Goal: Task Accomplishment & Management: Complete application form

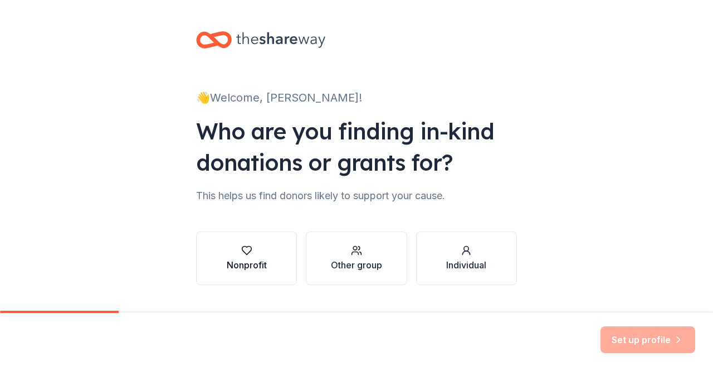
click at [251, 251] on div "button" at bounding box center [247, 250] width 40 height 11
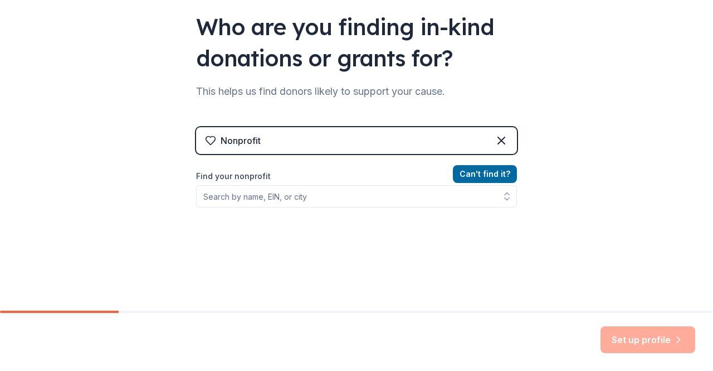
scroll to position [123, 0]
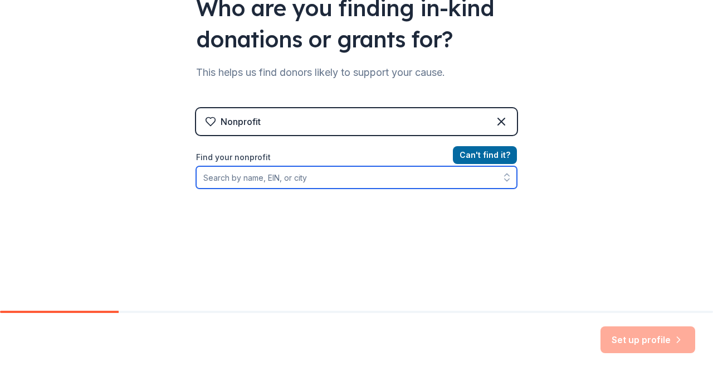
click at [270, 181] on input "Find your nonprofit" at bounding box center [356, 177] width 321 height 22
type input "we heart charleston"
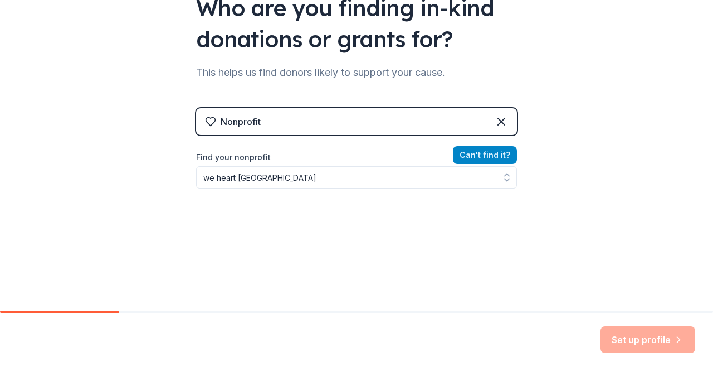
click at [486, 150] on button "Can ' t find it?" at bounding box center [485, 155] width 64 height 18
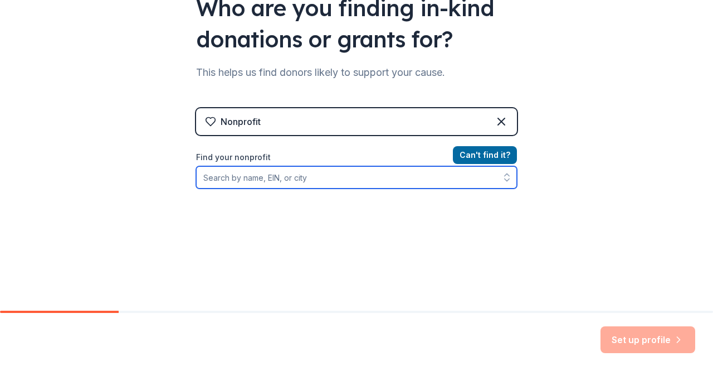
click at [313, 186] on input "Find your nonprofit" at bounding box center [356, 177] width 321 height 22
type input "393398429"
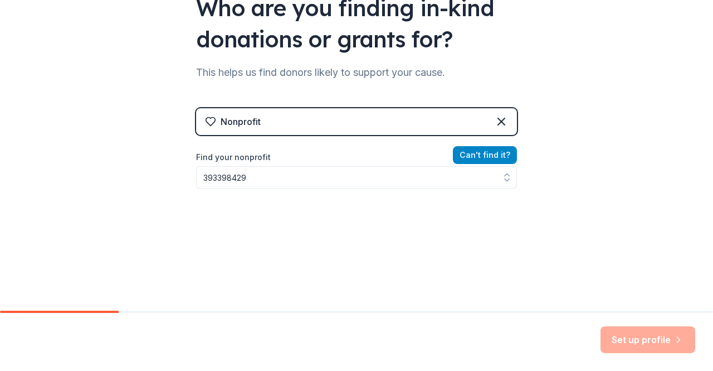
click at [495, 153] on button "Can ' t find it?" at bounding box center [485, 155] width 64 height 18
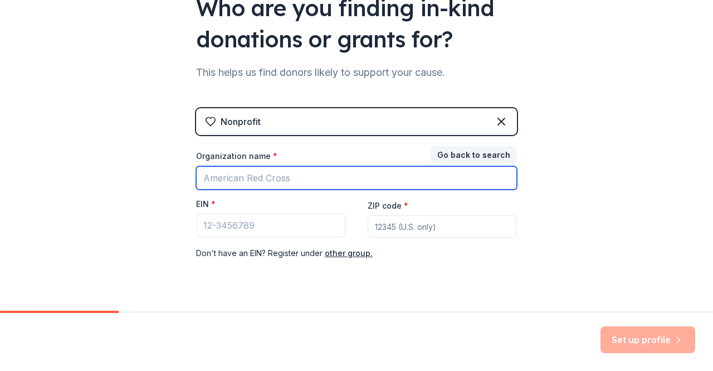
click at [332, 186] on input "Organization name *" at bounding box center [356, 177] width 321 height 23
type input "We Heart Charleston"
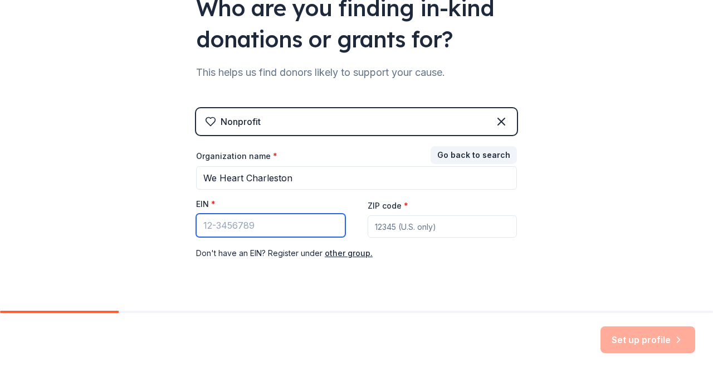
click at [231, 230] on input "EIN *" at bounding box center [270, 224] width 149 height 23
type input "[US_EMPLOYER_IDENTIFICATION_NUMBER]"
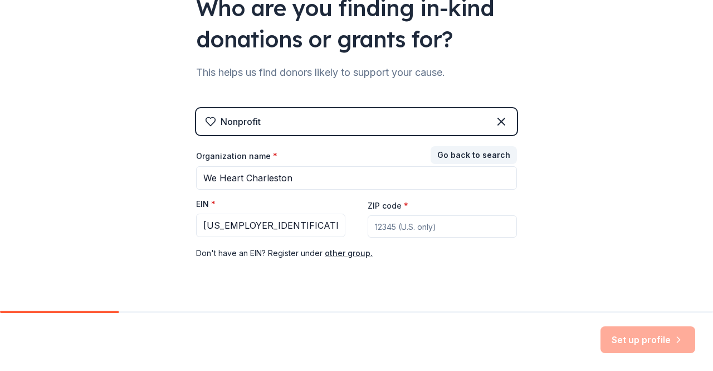
click at [411, 219] on input "ZIP code *" at bounding box center [442, 226] width 149 height 22
type input "29445"
click at [679, 339] on icon "button" at bounding box center [678, 339] width 11 height 11
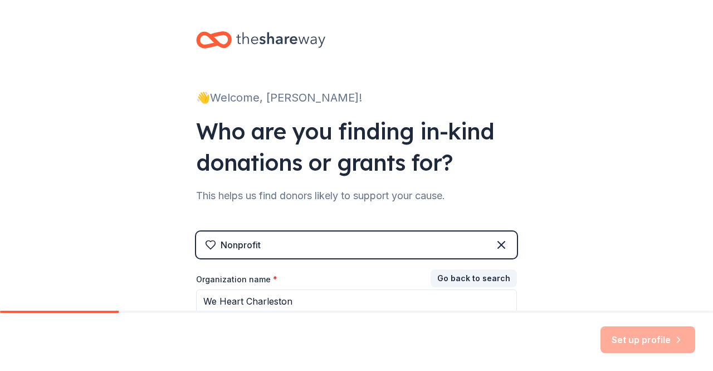
scroll to position [147, 0]
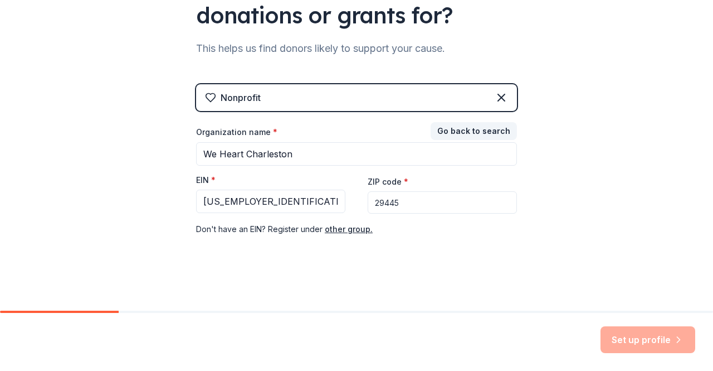
click at [478, 202] on input "29445" at bounding box center [442, 202] width 149 height 22
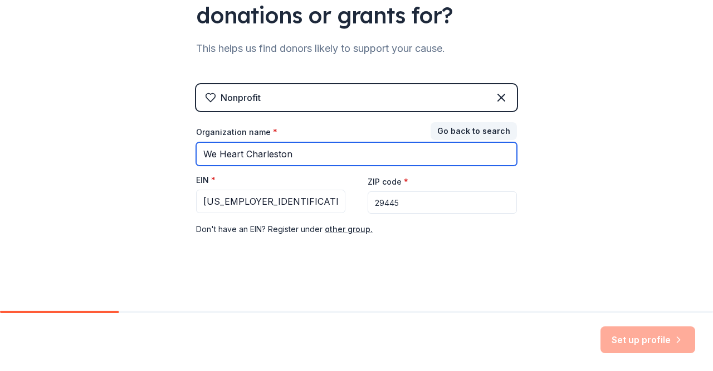
click at [364, 154] on input "We Heart Charleston" at bounding box center [356, 153] width 321 height 23
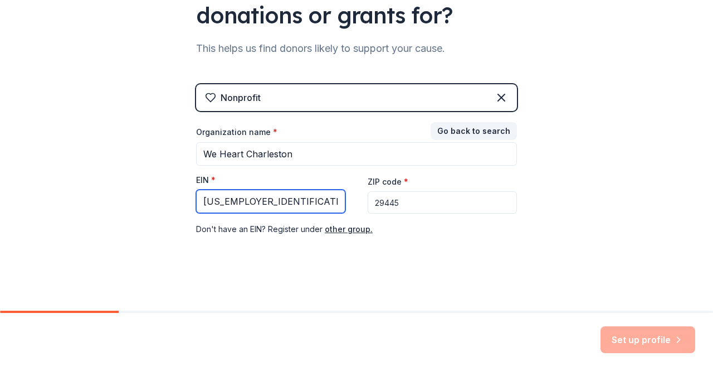
click at [306, 196] on input "[US_EMPLOYER_IDENTIFICATION_NUMBER]" at bounding box center [270, 200] width 149 height 23
click at [295, 98] on div "Nonprofit" at bounding box center [356, 97] width 321 height 27
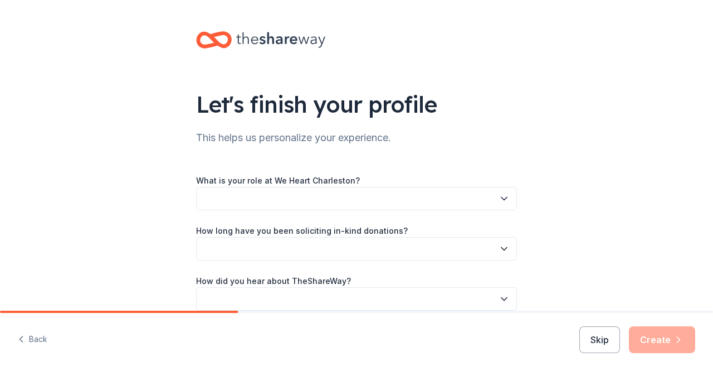
scroll to position [43, 0]
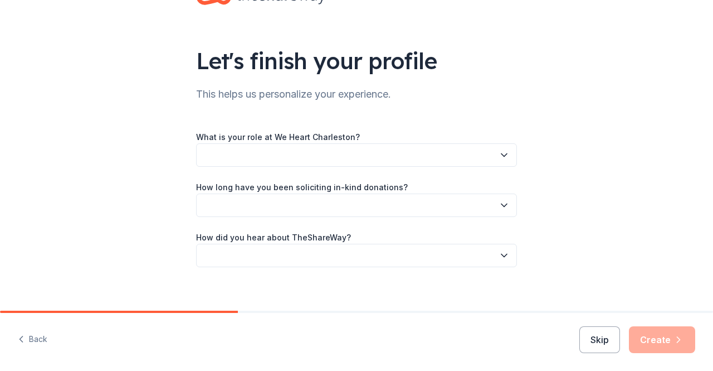
click at [450, 160] on button "button" at bounding box center [356, 154] width 321 height 23
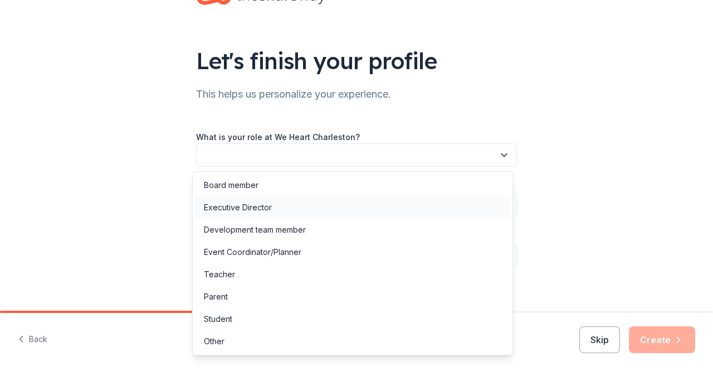
click at [261, 200] on div "Executive Director" at bounding box center [352, 207] width 315 height 22
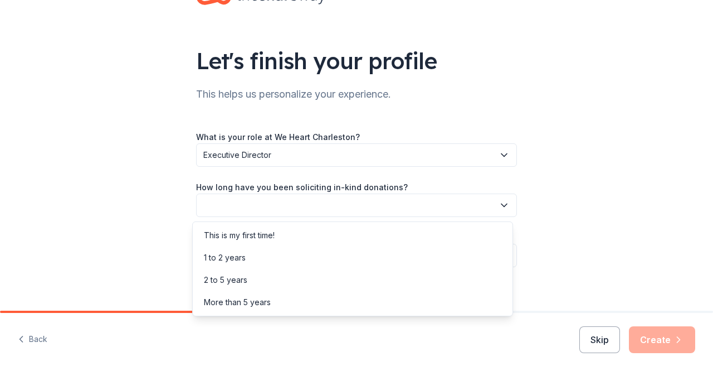
click at [281, 203] on button "button" at bounding box center [356, 204] width 321 height 23
click at [274, 236] on div "This is my first time!" at bounding box center [239, 234] width 71 height 13
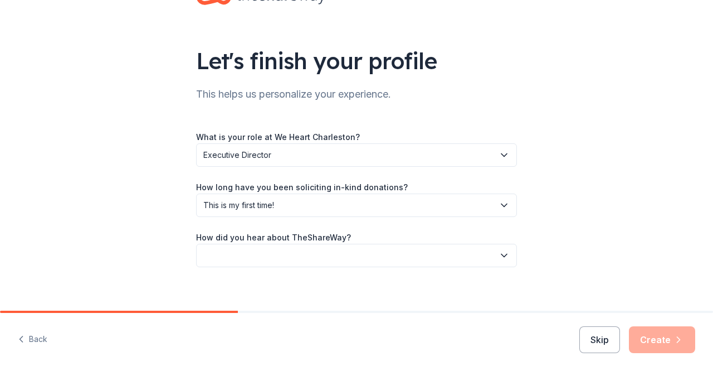
click at [317, 253] on button "button" at bounding box center [356, 255] width 321 height 23
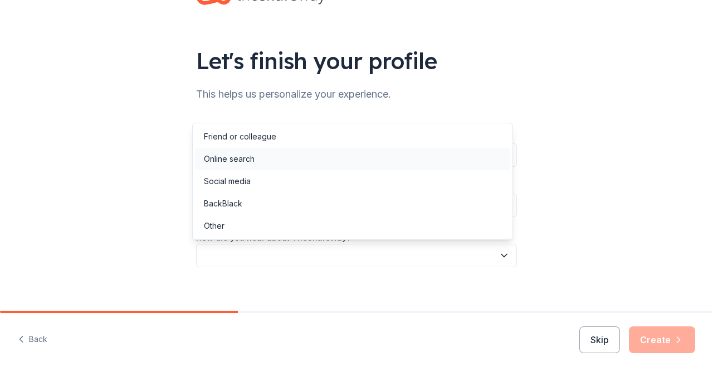
click at [251, 152] on div "Online search" at bounding box center [229, 158] width 51 height 13
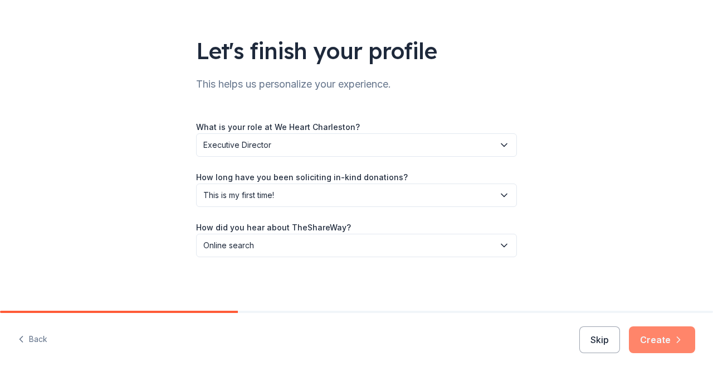
scroll to position [53, 0]
click at [661, 335] on button "Create" at bounding box center [662, 339] width 66 height 27
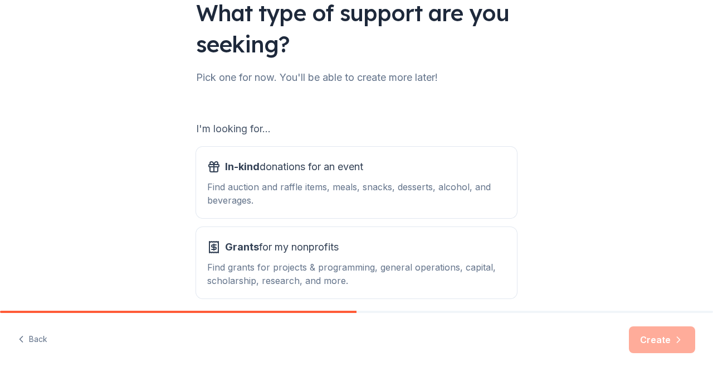
scroll to position [139, 0]
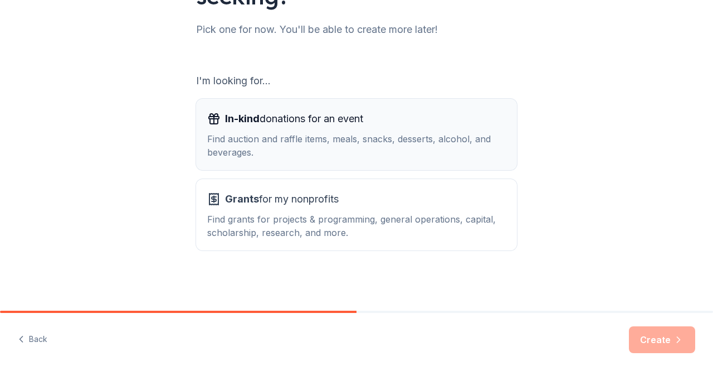
click at [451, 154] on div "Find auction and raffle items, meals, snacks, desserts, alcohol, and beverages." at bounding box center [356, 145] width 299 height 27
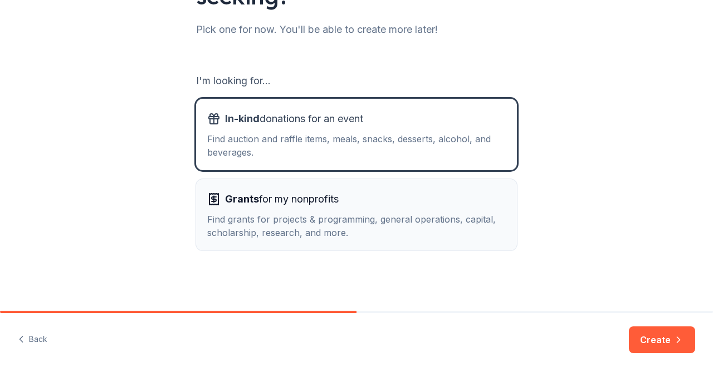
click at [419, 216] on div "Find grants for projects & programming, general operations, capital, scholarshi…" at bounding box center [356, 225] width 299 height 27
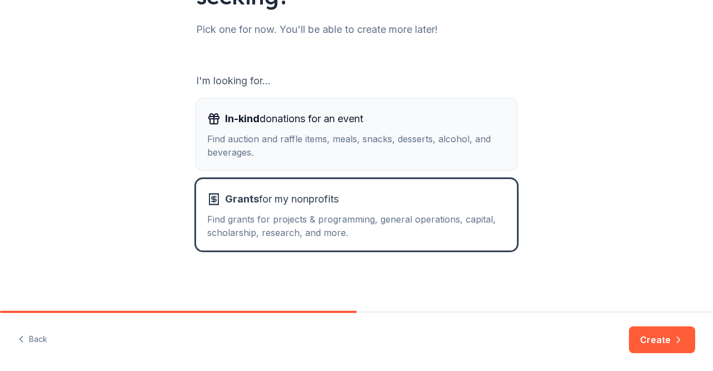
click at [448, 143] on div "Find auction and raffle items, meals, snacks, desserts, alcohol, and beverages." at bounding box center [356, 145] width 299 height 27
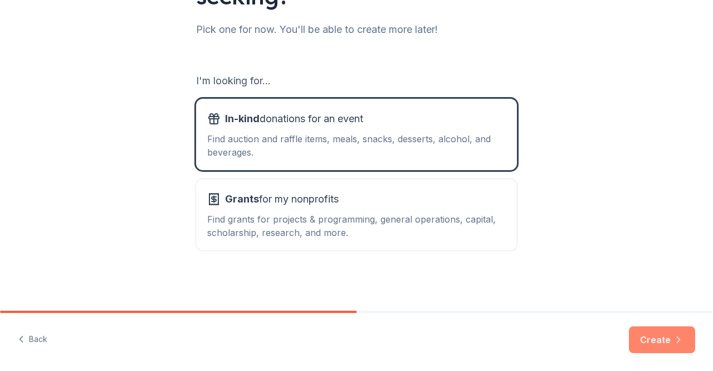
click at [648, 334] on button "Create" at bounding box center [662, 339] width 66 height 27
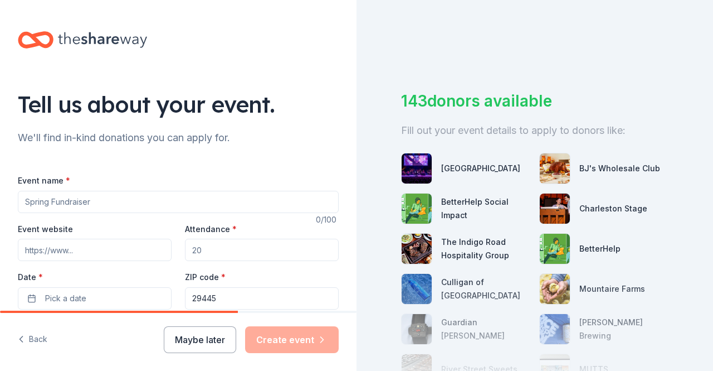
click at [108, 194] on input "Event name *" at bounding box center [178, 202] width 321 height 22
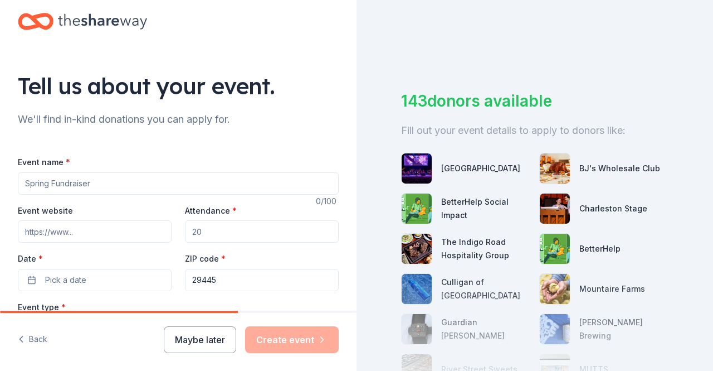
scroll to position [20, 0]
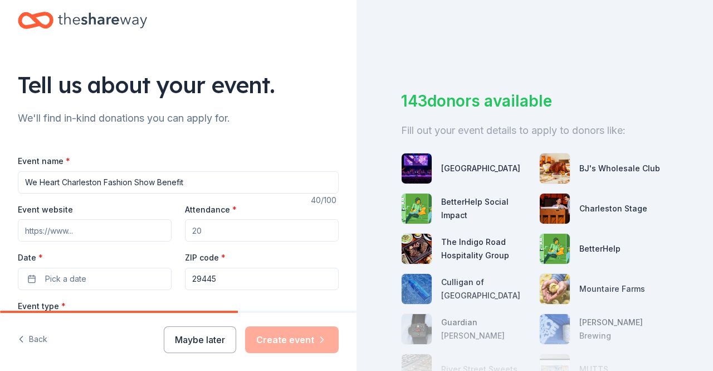
type input "We Heart Charleston Fashion Show Benefit"
click at [218, 227] on input "Attendance *" at bounding box center [262, 230] width 154 height 22
type input "350"
click at [86, 228] on input "Event website" at bounding box center [95, 230] width 154 height 22
paste input "https://www.charlestonmodelingagency.com/weheartcharleston"
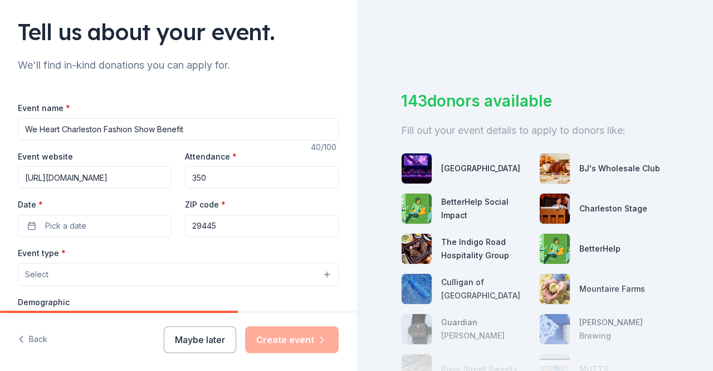
scroll to position [89, 0]
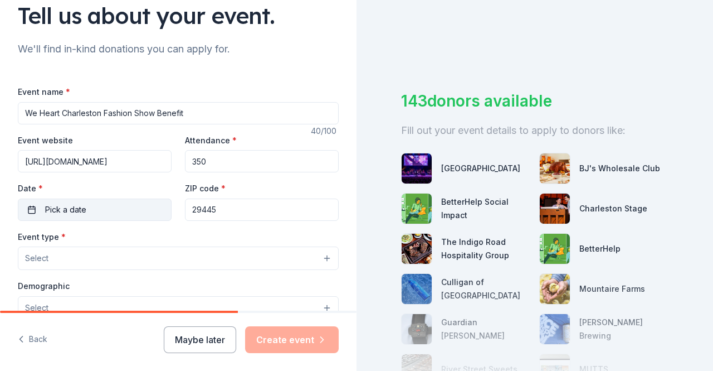
type input "https://www.charlestonmodelingagency.com/weheartcharleston"
click at [113, 214] on button "Pick a date" at bounding box center [95, 209] width 154 height 22
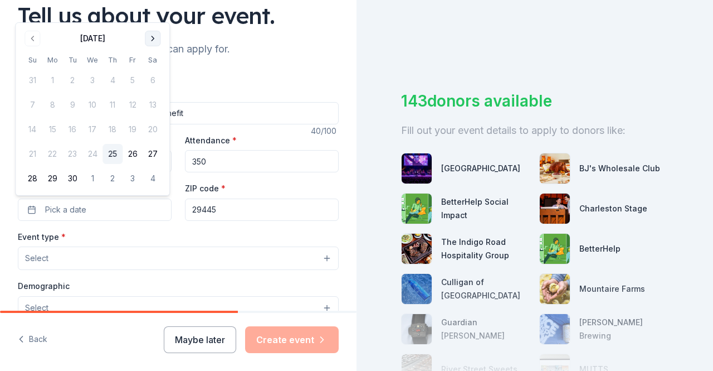
click at [153, 35] on button "Go to next month" at bounding box center [153, 39] width 16 height 16
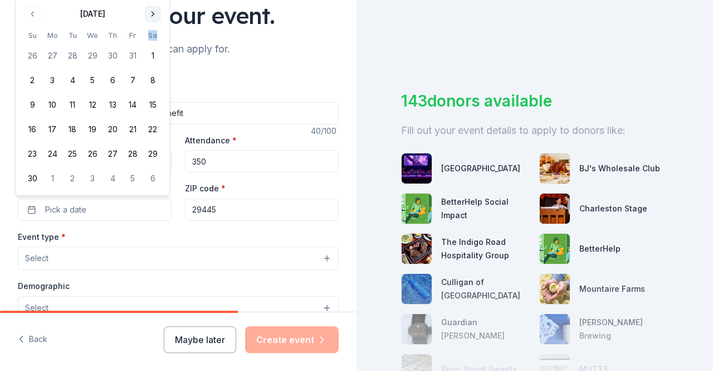
click at [153, 35] on th "Sa" at bounding box center [153, 36] width 20 height 12
click at [153, 24] on div "November 2025 Su Mo Tu We Th Fr Sa 26 27 28 29 30 31 1 2 3 4 5 6 7 8 9 10 11 12…" at bounding box center [92, 96] width 140 height 183
click at [152, 18] on button "Go to next month" at bounding box center [153, 14] width 16 height 16
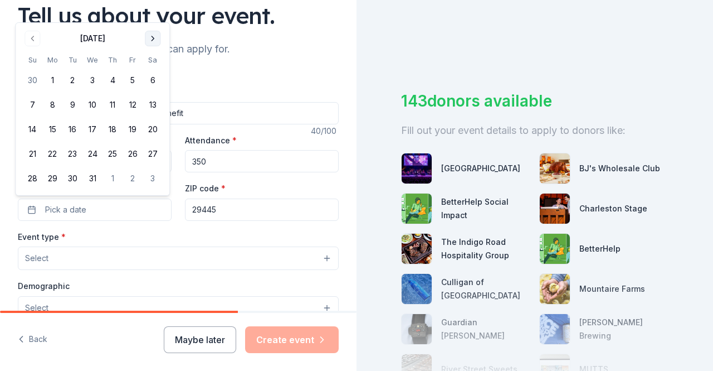
click at [152, 36] on button "Go to next month" at bounding box center [153, 39] width 16 height 16
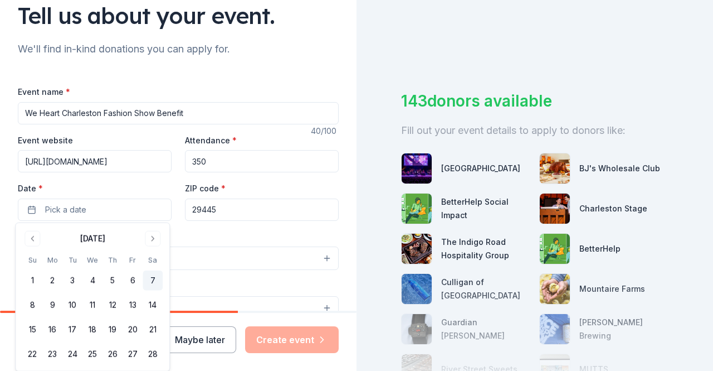
click at [152, 278] on button "7" at bounding box center [153, 280] width 20 height 20
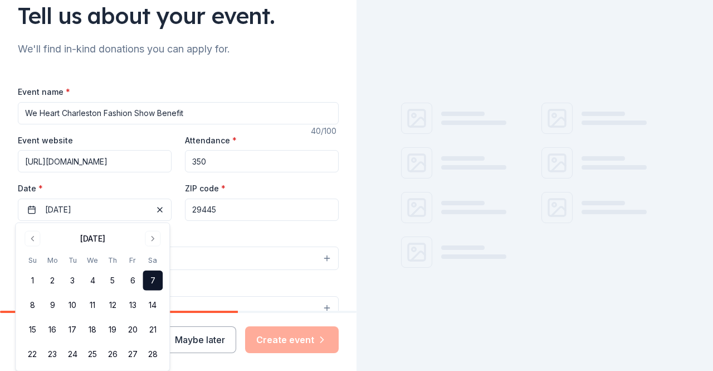
click at [198, 231] on div "Event type * Select" at bounding box center [178, 250] width 321 height 41
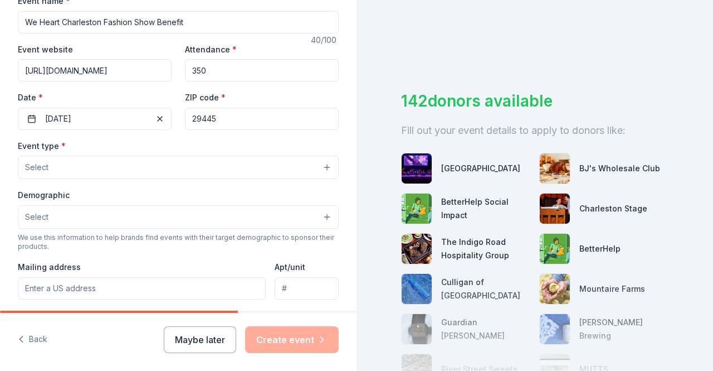
scroll to position [180, 0]
click at [236, 169] on button "Select" at bounding box center [178, 166] width 321 height 23
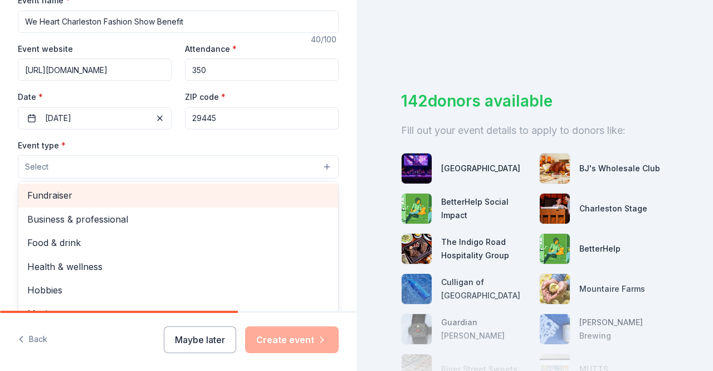
click at [191, 194] on span "Fundraiser" at bounding box center [178, 195] width 302 height 14
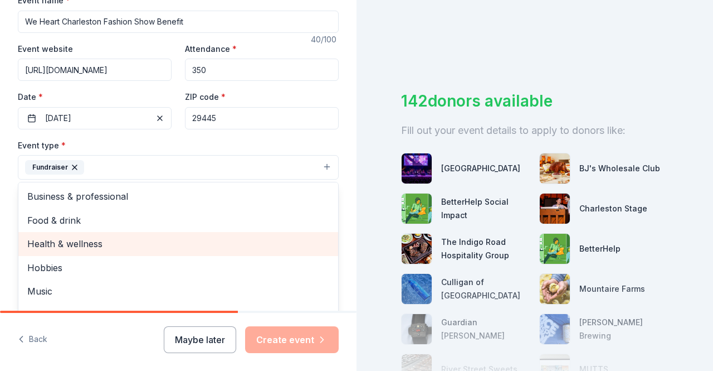
click at [215, 232] on div "Health & wellness" at bounding box center [178, 243] width 320 height 23
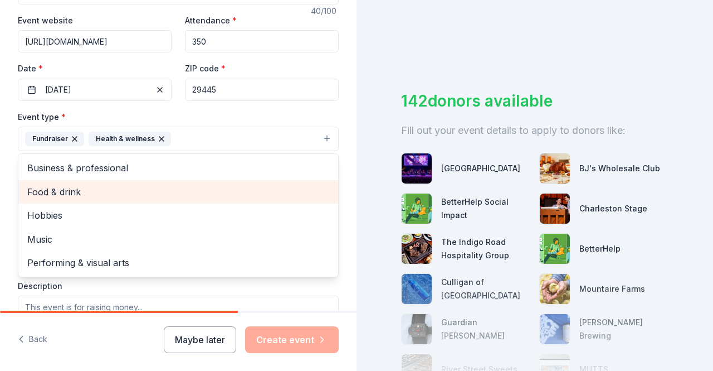
scroll to position [215, 0]
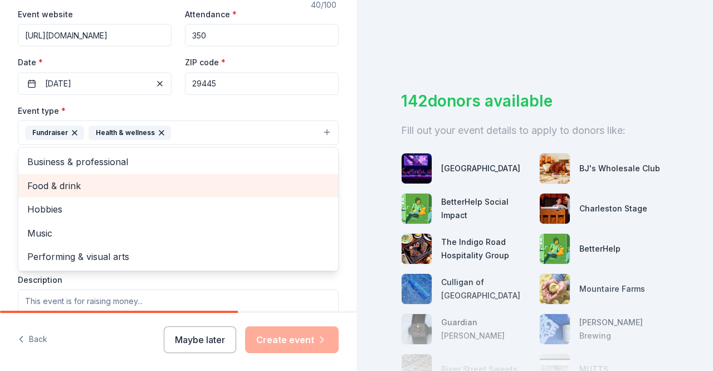
click at [123, 190] on span "Food & drink" at bounding box center [178, 185] width 302 height 14
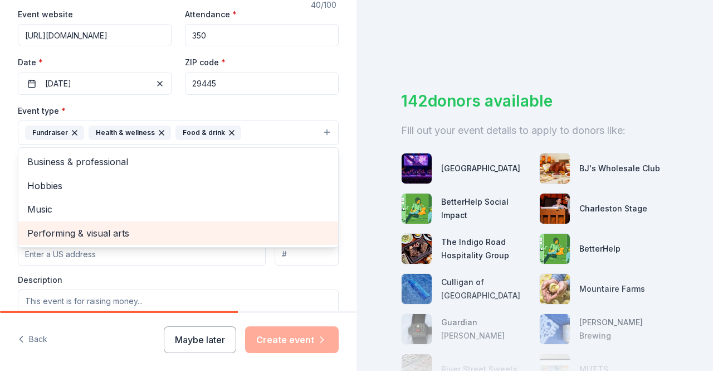
click at [101, 228] on span "Performing & visual arts" at bounding box center [178, 233] width 302 height 14
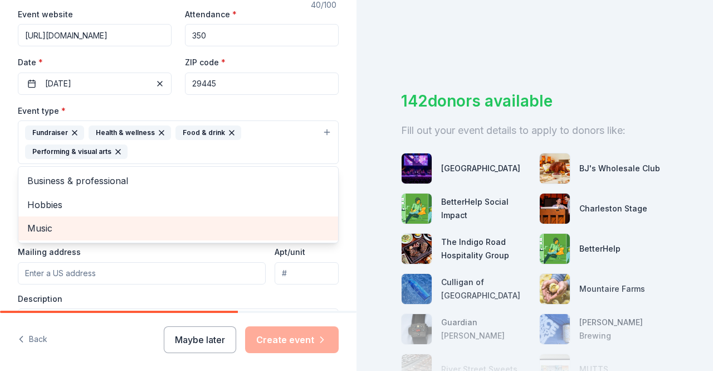
click at [82, 223] on span "Music" at bounding box center [178, 228] width 302 height 14
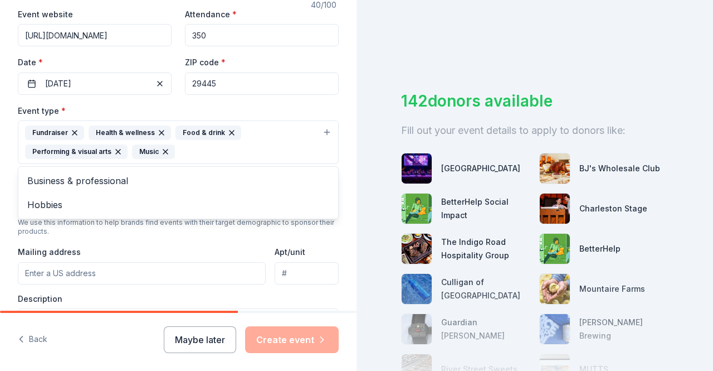
click at [342, 194] on div "Tell us about your event. We'll find in-kind donations you can apply for. Event…" at bounding box center [178, 166] width 357 height 762
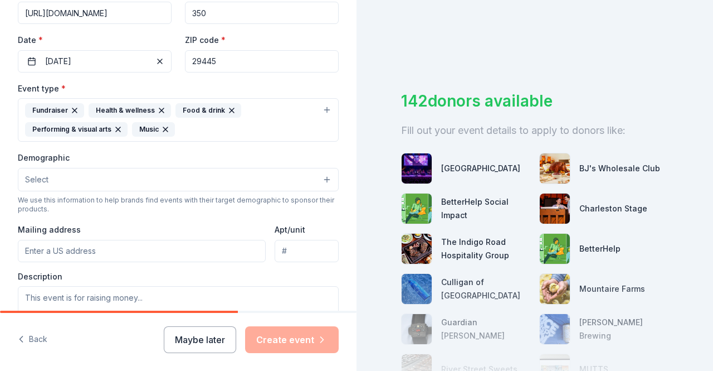
scroll to position [237, 0]
click at [313, 167] on button "Select" at bounding box center [178, 178] width 321 height 23
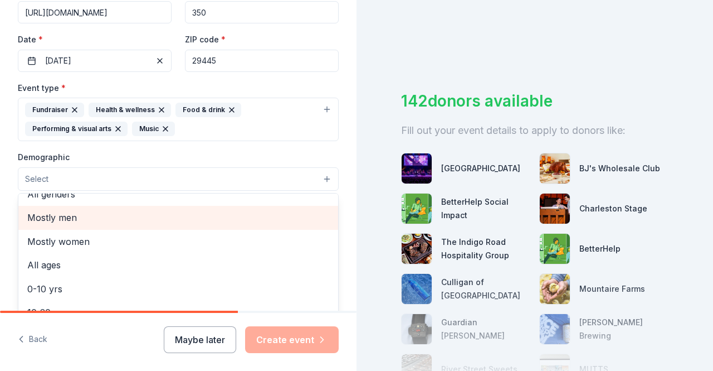
scroll to position [0, 0]
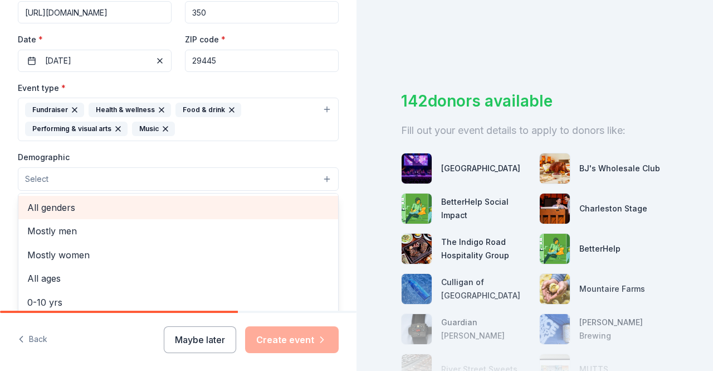
click at [153, 200] on span "All genders" at bounding box center [178, 207] width 302 height 14
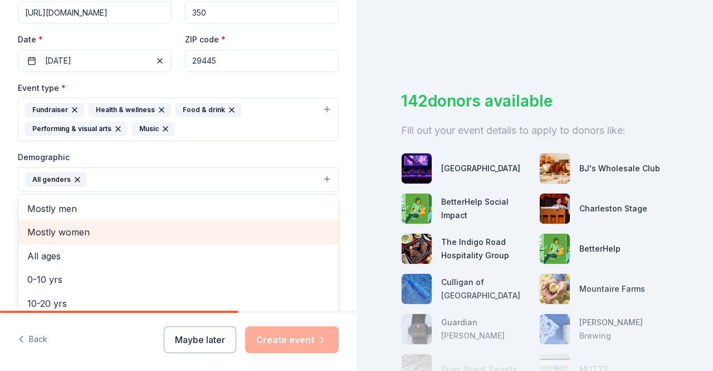
click at [227, 231] on span "Mostly women" at bounding box center [178, 232] width 302 height 14
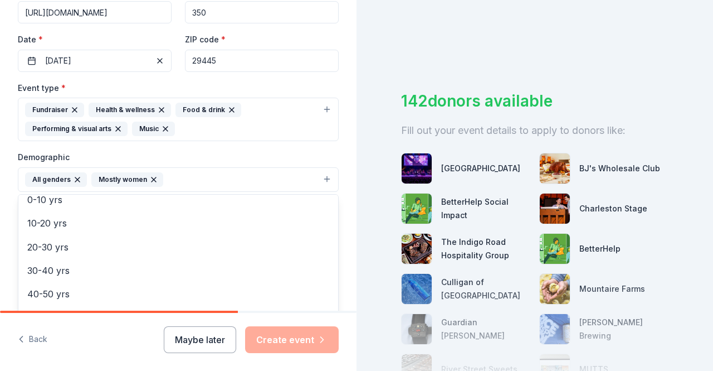
scroll to position [57, 0]
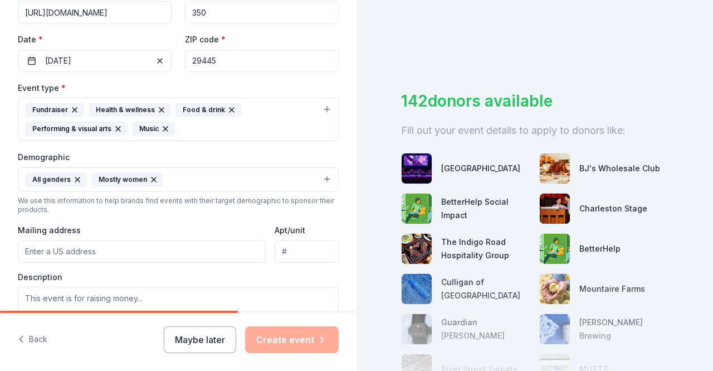
click at [150, 175] on icon "button" at bounding box center [153, 179] width 9 height 9
click at [113, 173] on button "All genders" at bounding box center [178, 179] width 321 height 25
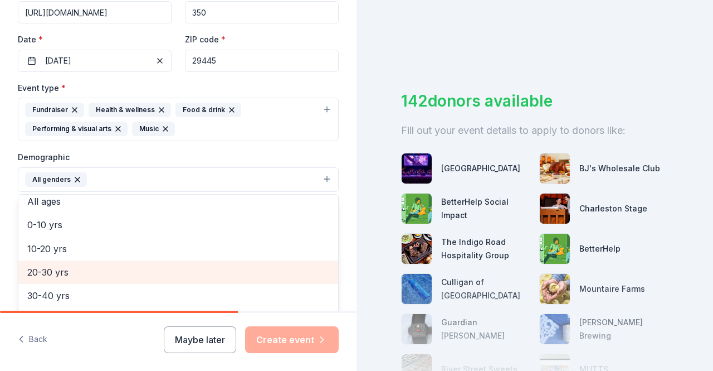
scroll to position [70, 0]
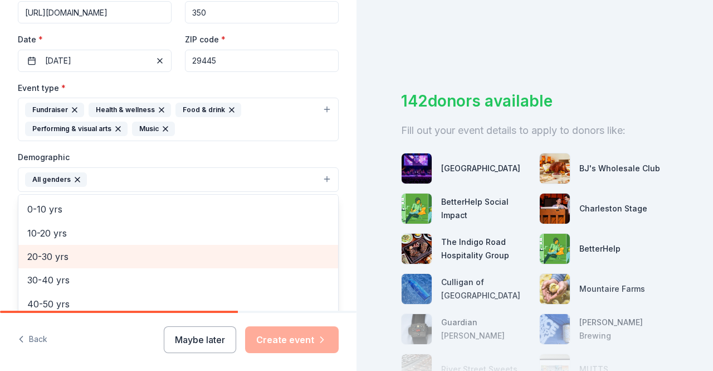
click at [84, 256] on span "20-30 yrs" at bounding box center [178, 256] width 302 height 14
click at [72, 256] on span "30-40 yrs" at bounding box center [178, 256] width 302 height 14
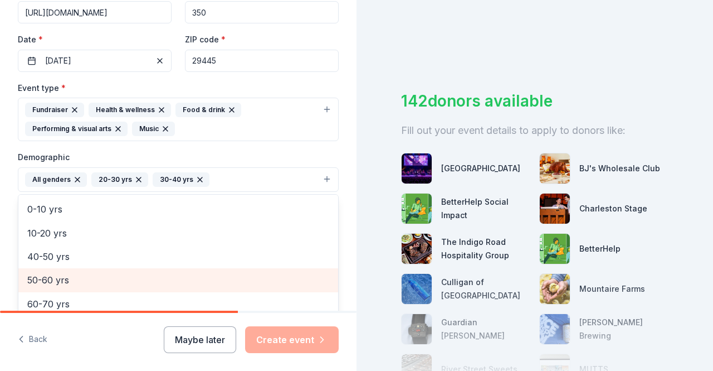
click at [71, 278] on span "50-60 yrs" at bounding box center [178, 279] width 302 height 14
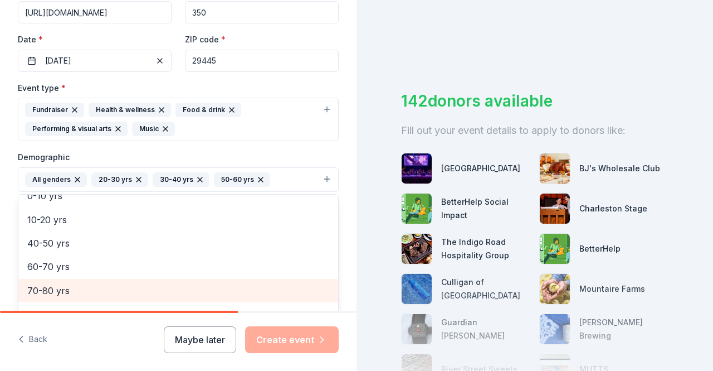
click at [89, 290] on span "70-80 yrs" at bounding box center [178, 290] width 302 height 14
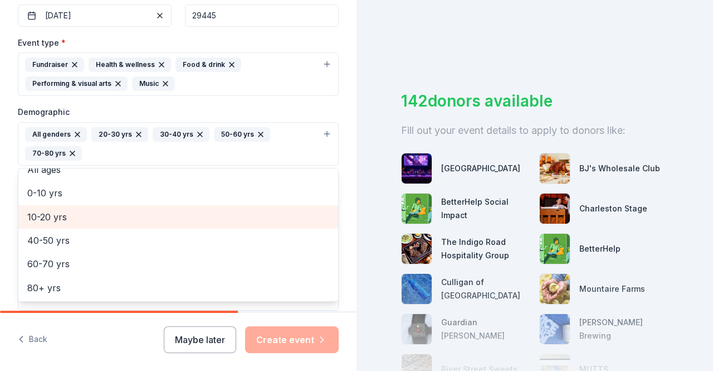
scroll to position [283, 0]
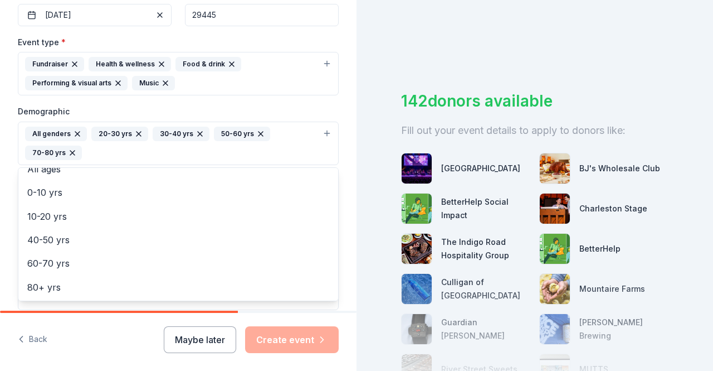
click at [338, 205] on div "Tell us about your event. We'll find in-kind donations you can apply for. Event…" at bounding box center [178, 108] width 357 height 782
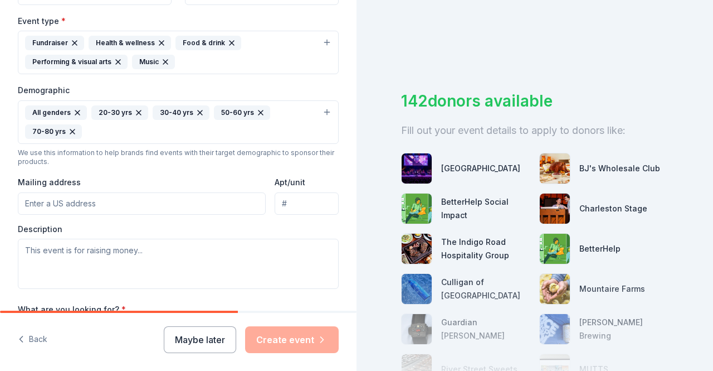
scroll to position [306, 0]
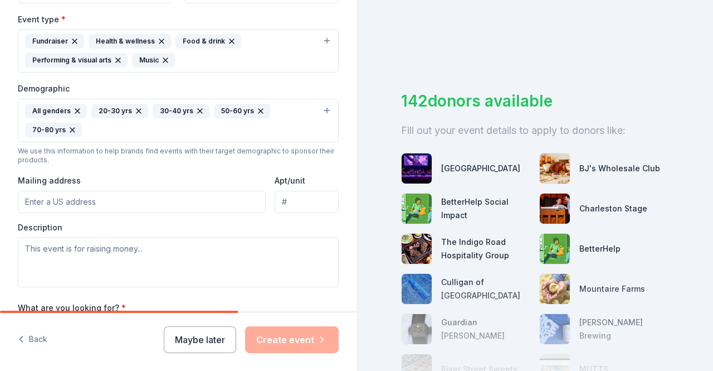
click at [202, 199] on input "Mailing address" at bounding box center [142, 202] width 248 height 22
type input "137 Farm Quarters Drive, Goose Creek, SC, 29445"
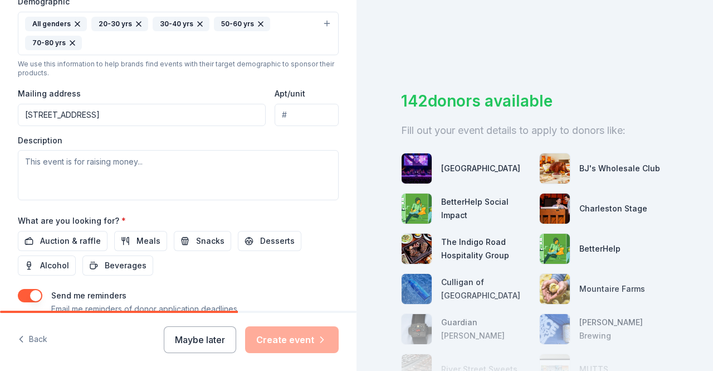
scroll to position [393, 0]
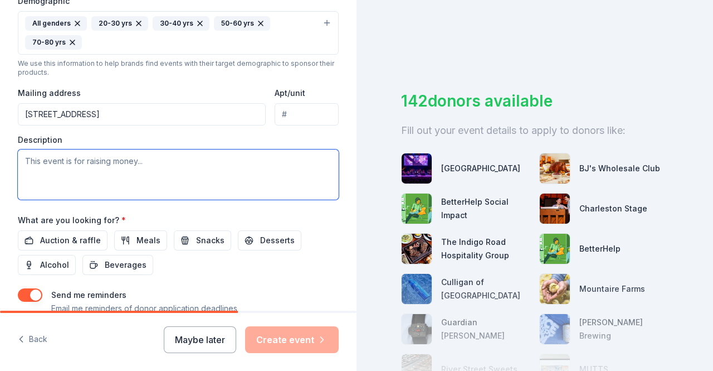
click at [189, 164] on textarea at bounding box center [178, 174] width 321 height 50
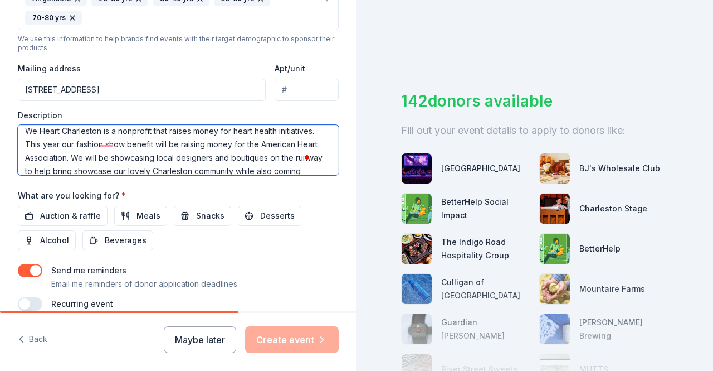
scroll to position [0, 0]
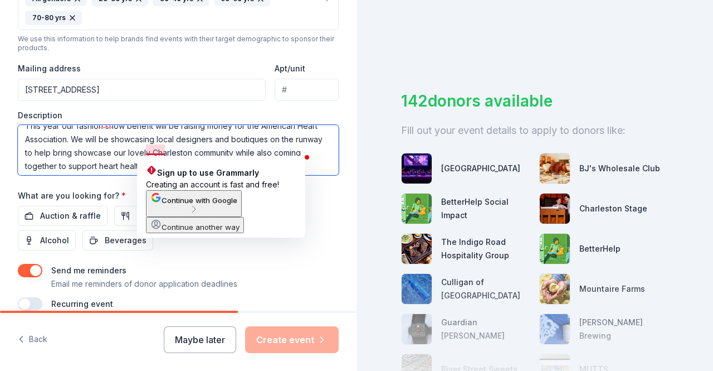
drag, startPoint x: 164, startPoint y: 150, endPoint x: 146, endPoint y: 152, distance: 18.5
click at [146, 152] on textarea "We Heart Charleston is a nonprofit that raises money for heart health initiativ…" at bounding box center [178, 150] width 321 height 50
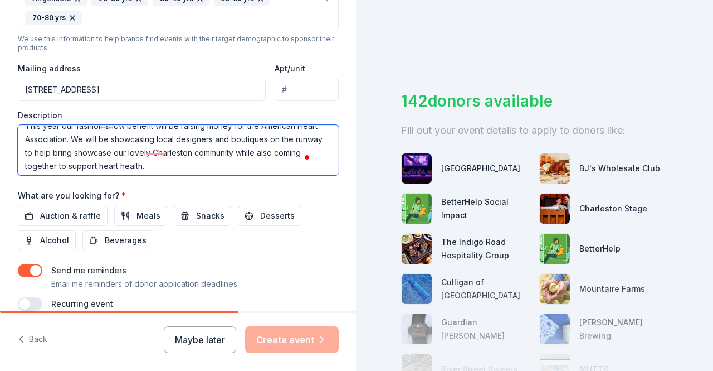
drag, startPoint x: 205, startPoint y: 150, endPoint x: 168, endPoint y: 147, distance: 36.9
click at [168, 147] on textarea "We Heart Charleston is a nonprofit that raises money for heart health initiativ…" at bounding box center [178, 150] width 321 height 50
click at [289, 152] on textarea "We Heart Charleston is a nonprofit that raises money for heart health initiativ…" at bounding box center [178, 150] width 321 height 50
drag, startPoint x: 164, startPoint y: 149, endPoint x: 149, endPoint y: 150, distance: 14.5
click at [149, 150] on textarea "We Heart Charleston is a nonprofit that raises money for heart health initiativ…" at bounding box center [178, 150] width 321 height 50
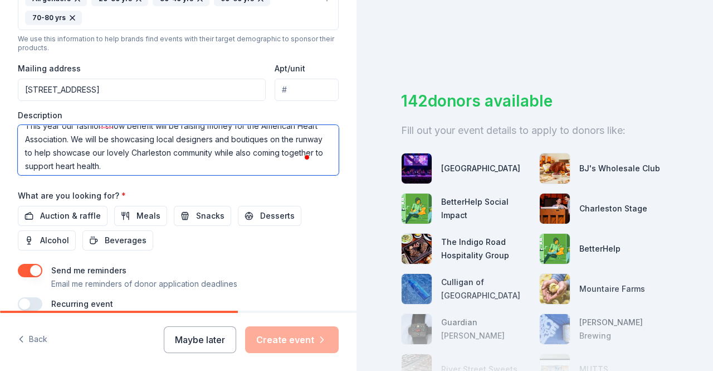
drag, startPoint x: 215, startPoint y: 139, endPoint x: 160, endPoint y: 137, distance: 54.1
click at [160, 137] on textarea "We Heart Charleston is a nonprofit that raises money for heart health initiativ…" at bounding box center [178, 150] width 321 height 50
click at [223, 160] on textarea "We Heart Charleston is a nonprofit that raises money for heart health initiativ…" at bounding box center [178, 150] width 321 height 50
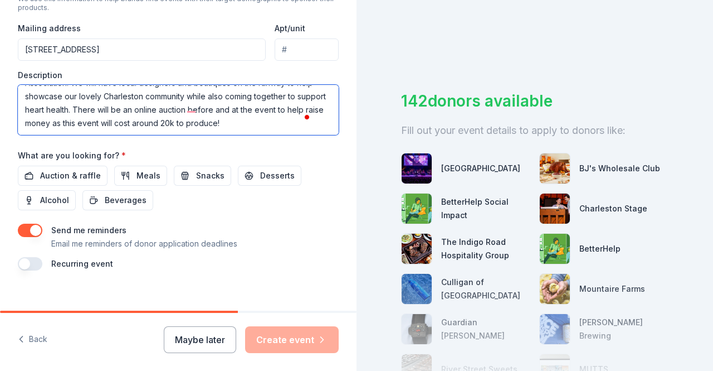
scroll to position [467, 0]
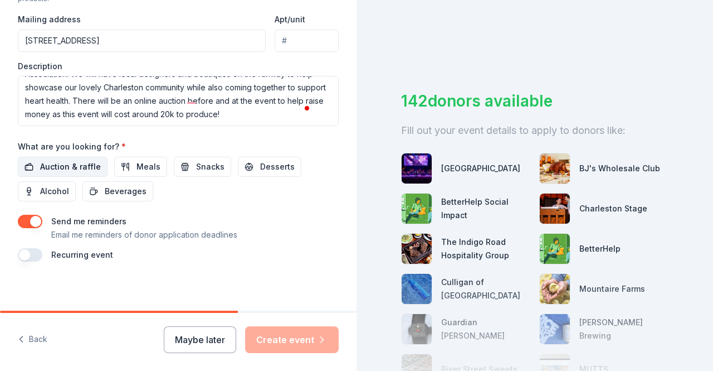
click at [70, 160] on span "Auction & raffle" at bounding box center [70, 166] width 61 height 13
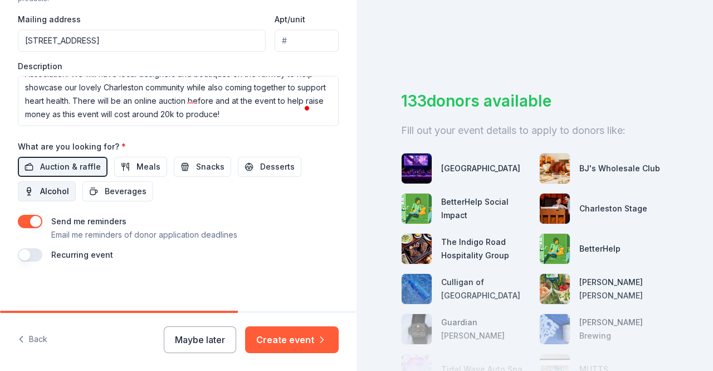
click at [60, 184] on span "Alcohol" at bounding box center [54, 190] width 29 height 13
click at [113, 191] on span "Beverages" at bounding box center [126, 190] width 42 height 13
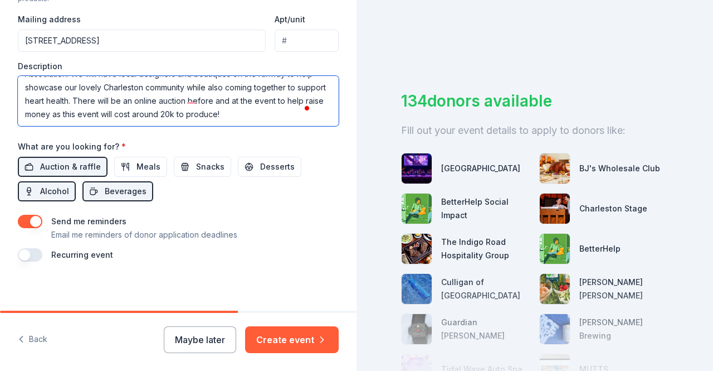
click at [108, 113] on textarea "We Heart Charleston is a nonprofit that raises money for heart health initiativ…" at bounding box center [178, 101] width 321 height 50
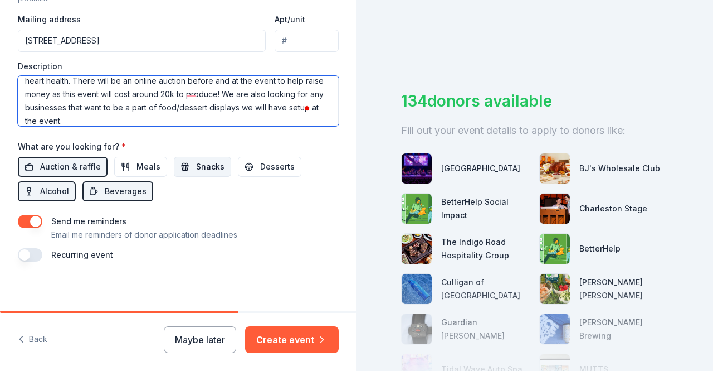
type textarea "We Heart Charleston is a nonprofit that raises money for heart health initiativ…"
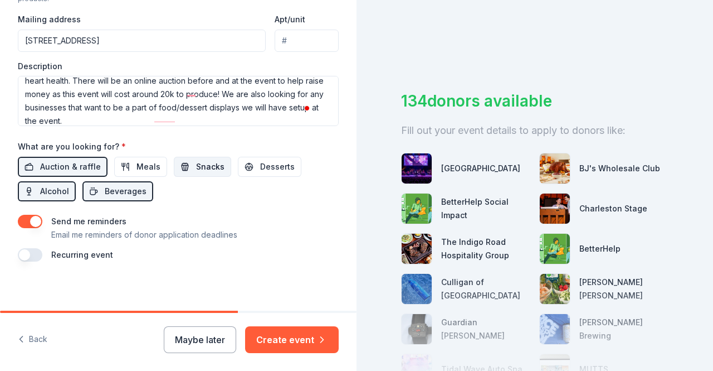
click at [208, 162] on span "Snacks" at bounding box center [210, 166] width 28 height 13
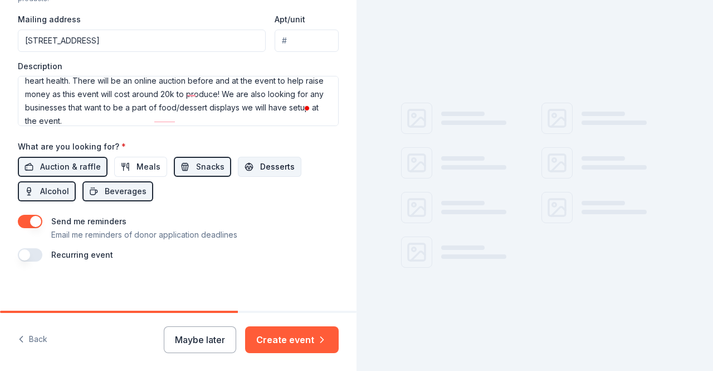
click at [269, 162] on span "Desserts" at bounding box center [277, 166] width 35 height 13
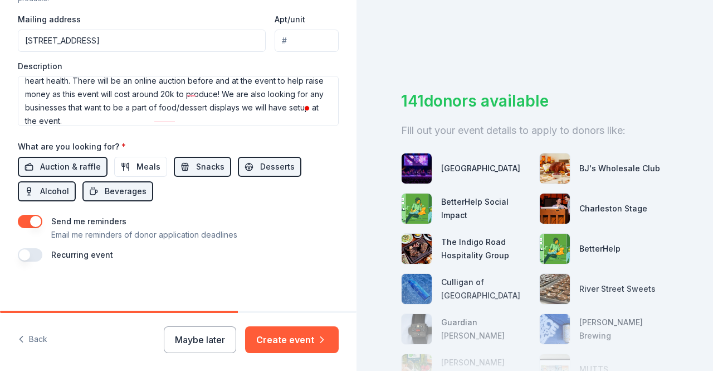
click at [164, 169] on div "Auction & raffle Meals Snacks Desserts Alcohol Beverages" at bounding box center [178, 179] width 321 height 45
click at [138, 162] on span "Meals" at bounding box center [149, 166] width 24 height 13
click at [159, 166] on button "Meals" at bounding box center [140, 167] width 53 height 20
click at [28, 218] on button "button" at bounding box center [30, 221] width 25 height 13
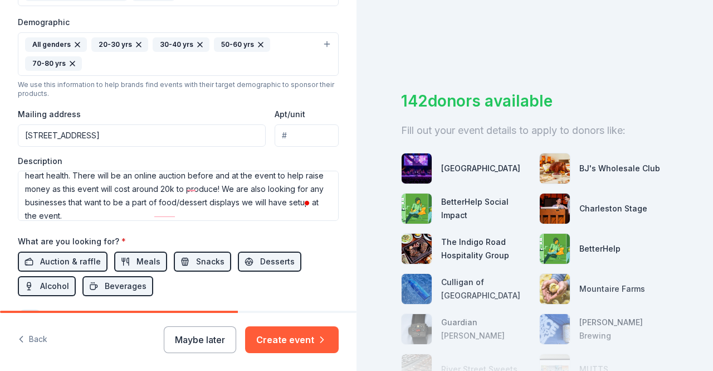
scroll to position [364, 0]
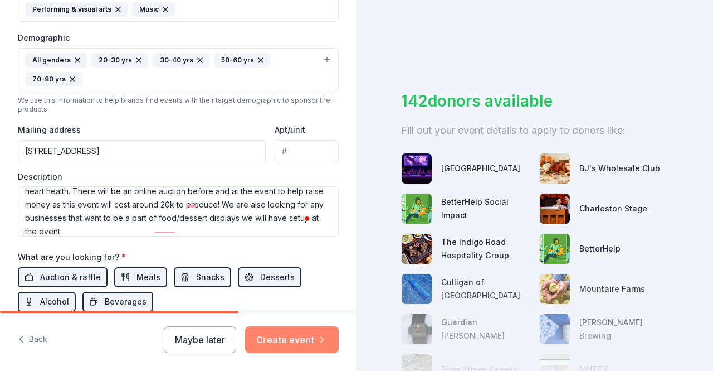
click at [294, 339] on button "Create event" at bounding box center [292, 339] width 94 height 27
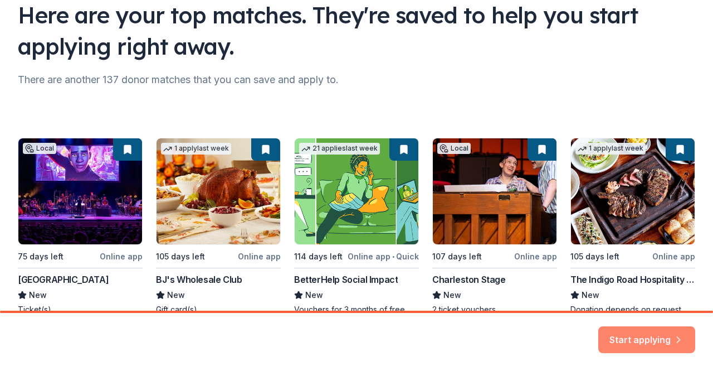
click at [624, 342] on button "Start applying" at bounding box center [646, 333] width 97 height 27
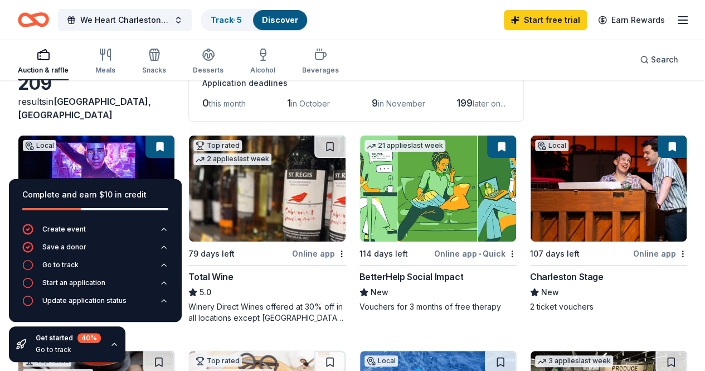
click at [508, 93] on div "209 results in Goose Creek, SC Application deadlines 0 this month 1 in October …" at bounding box center [352, 94] width 669 height 55
click at [68, 261] on div "Go to track" at bounding box center [60, 264] width 36 height 9
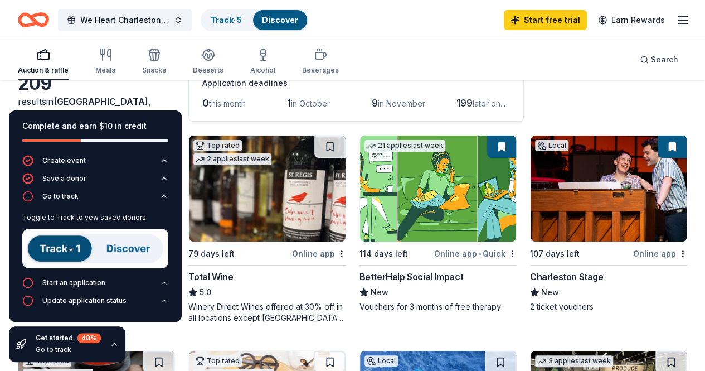
click at [60, 248] on img at bounding box center [95, 248] width 146 height 40
click at [64, 179] on div "Save a donor" at bounding box center [64, 178] width 44 height 9
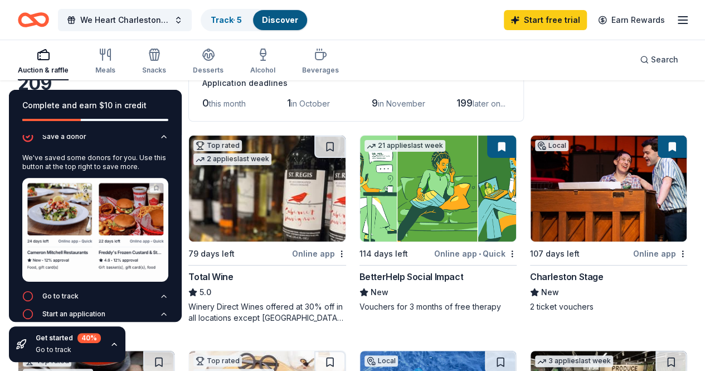
click at [68, 284] on div "We've saved some donors for you. Use this button at the top right to save more." at bounding box center [95, 220] width 146 height 142
click at [68, 291] on div "Go to track" at bounding box center [60, 295] width 36 height 9
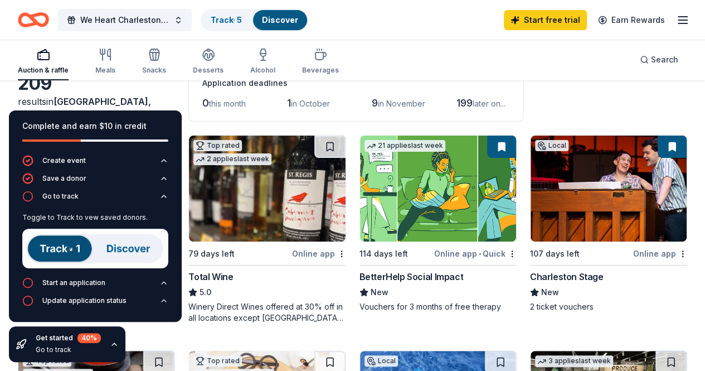
click at [63, 249] on img at bounding box center [95, 248] width 146 height 40
click at [232, 17] on link "Track · 5" at bounding box center [226, 19] width 31 height 9
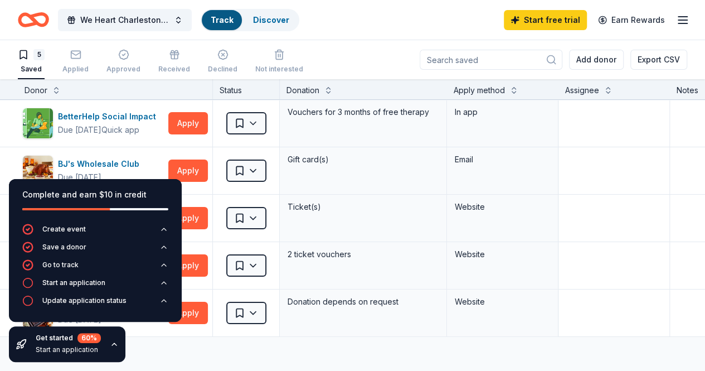
click at [231, 10] on div "Track" at bounding box center [222, 20] width 40 height 20
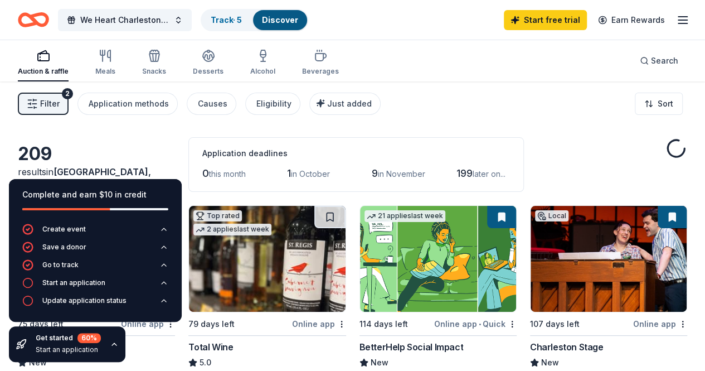
click at [422, 79] on div "Auction & raffle Meals Snacks Desserts Alcohol Beverages Search" at bounding box center [352, 60] width 669 height 41
click at [236, 15] on link "Track · 5" at bounding box center [226, 19] width 31 height 9
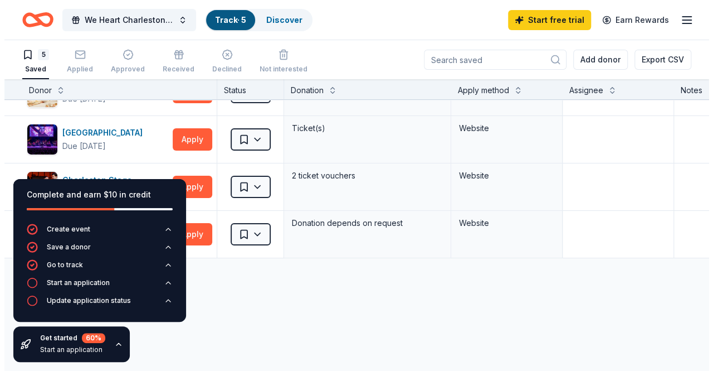
scroll to position [79, 0]
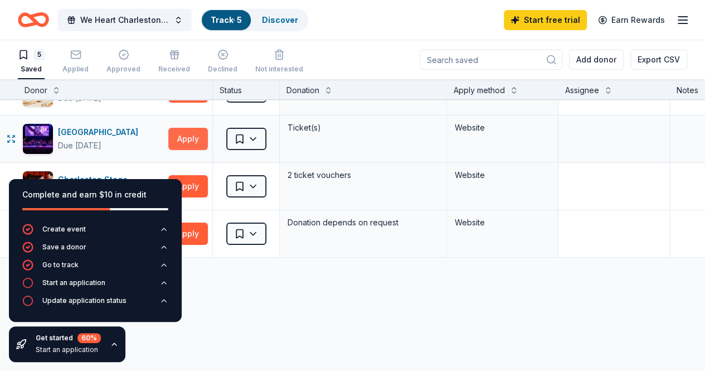
click at [202, 140] on button "Apply" at bounding box center [188, 139] width 40 height 22
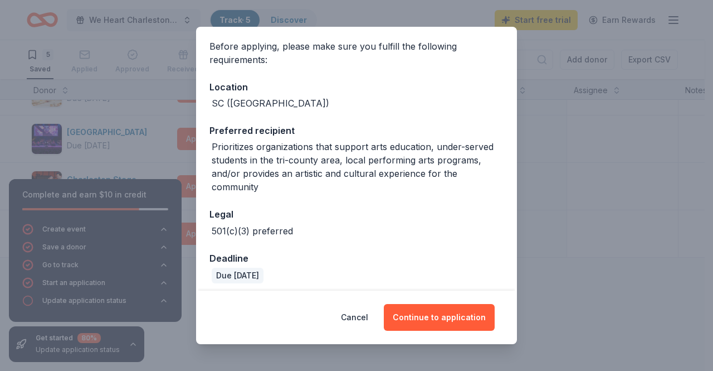
scroll to position [130, 0]
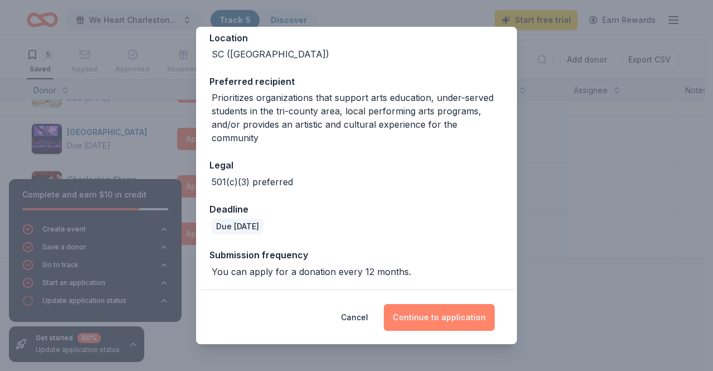
click at [426, 312] on button "Continue to application" at bounding box center [439, 317] width 111 height 27
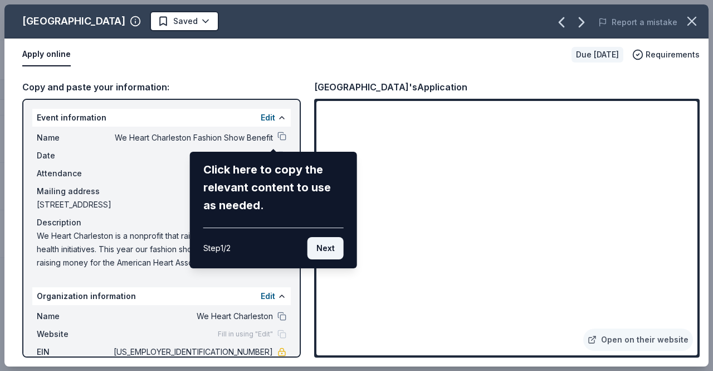
click at [325, 248] on button "Next" at bounding box center [326, 248] width 36 height 22
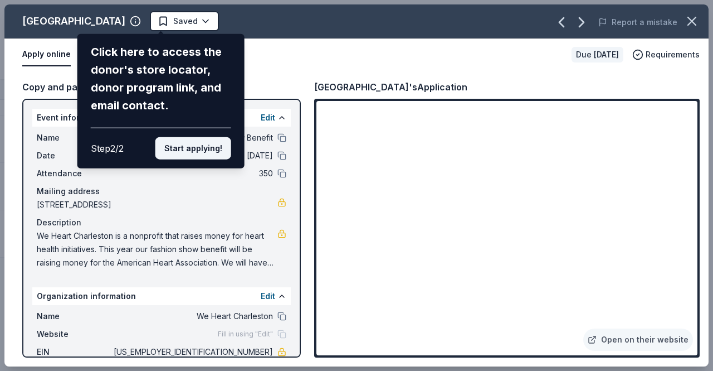
click at [207, 151] on button "Start applying!" at bounding box center [193, 148] width 76 height 22
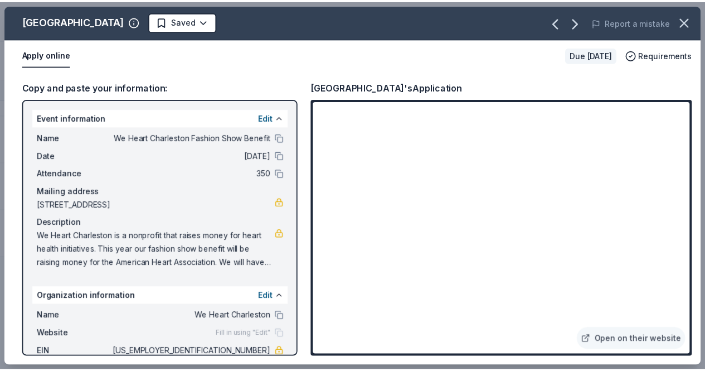
scroll to position [47, 0]
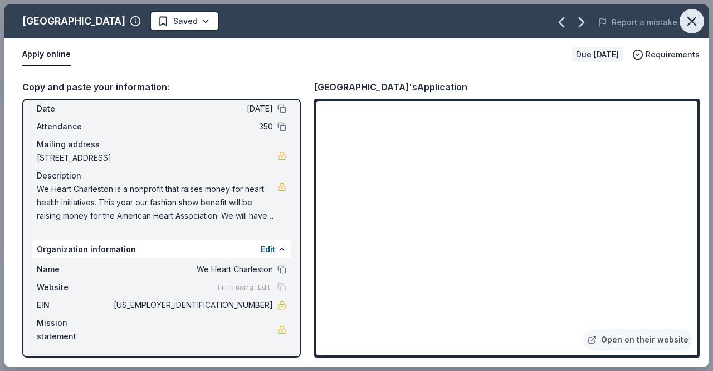
click at [693, 22] on icon "button" at bounding box center [692, 21] width 8 height 8
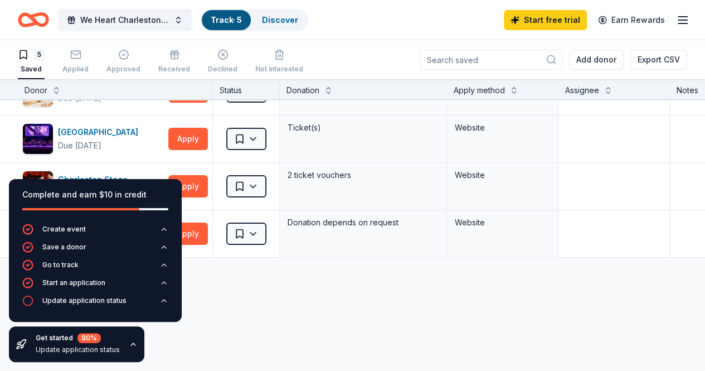
click at [278, 301] on div "BetterHelp Social Impact Due in 114 days Quick app Apply Saved Vouchers for 3 m…" at bounding box center [427, 244] width 855 height 446
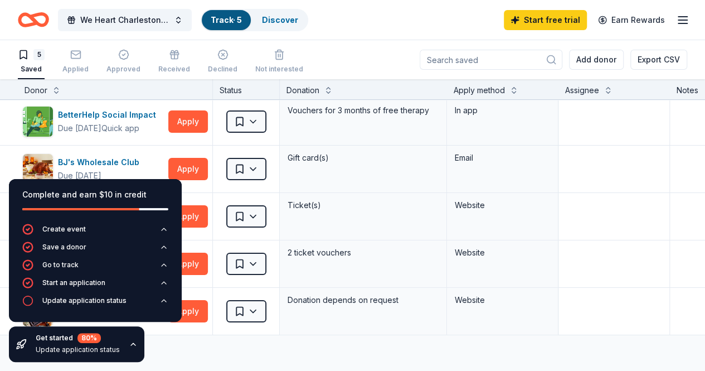
scroll to position [0, 0]
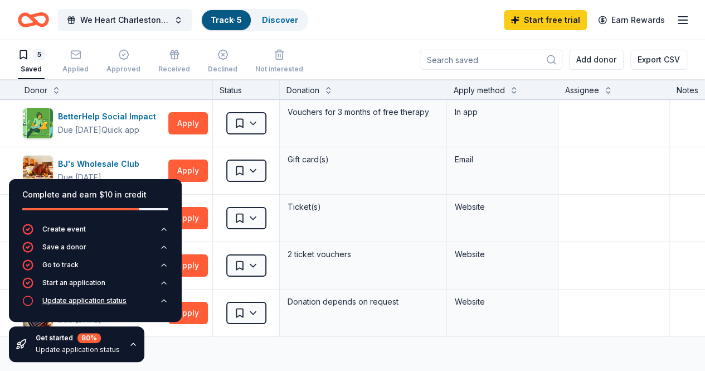
click at [104, 304] on div "Update application status" at bounding box center [84, 300] width 84 height 9
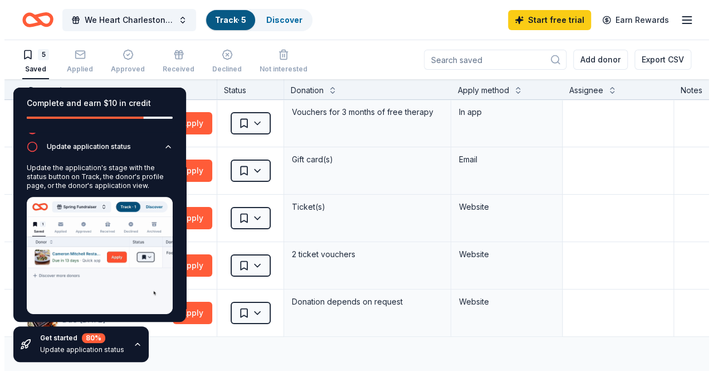
scroll to position [65, 0]
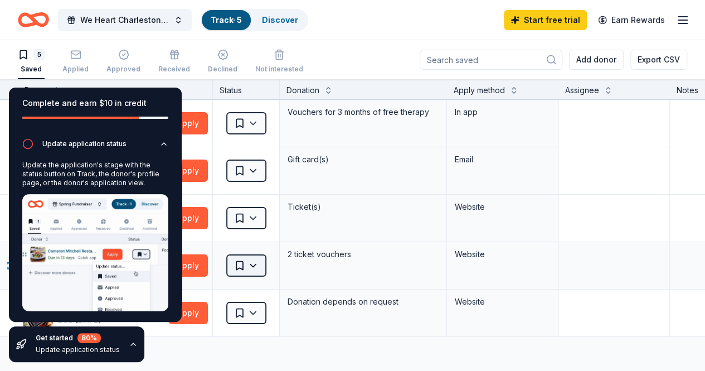
click at [263, 267] on html "We Heart Charleston Fashion Show Benefit Track · 5 Discover Start free trial Ea…" at bounding box center [352, 185] width 705 height 371
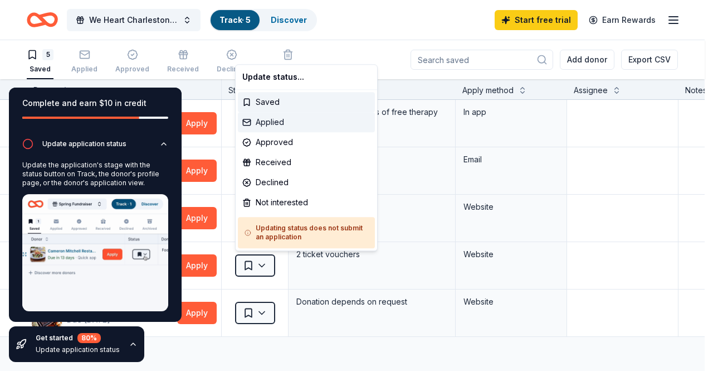
click at [279, 123] on div "Applied" at bounding box center [306, 122] width 137 height 20
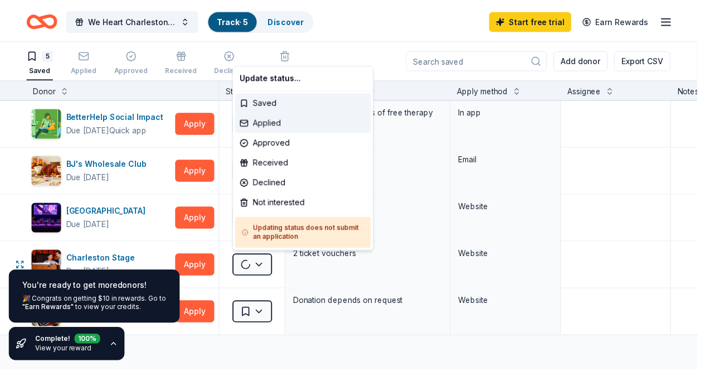
scroll to position [0, 0]
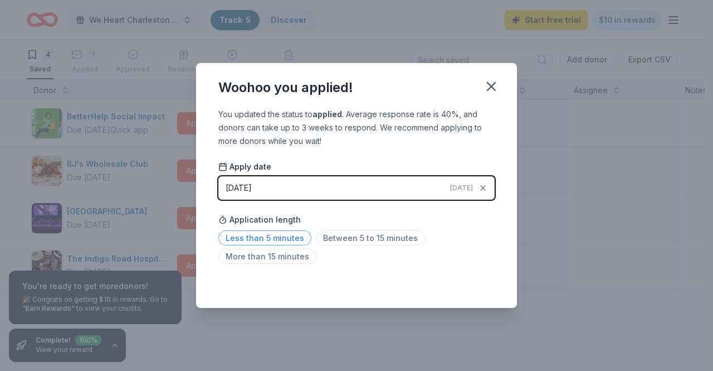
click at [295, 240] on span "Less than 5 minutes" at bounding box center [264, 237] width 93 height 15
click at [493, 89] on icon "button" at bounding box center [492, 87] width 16 height 16
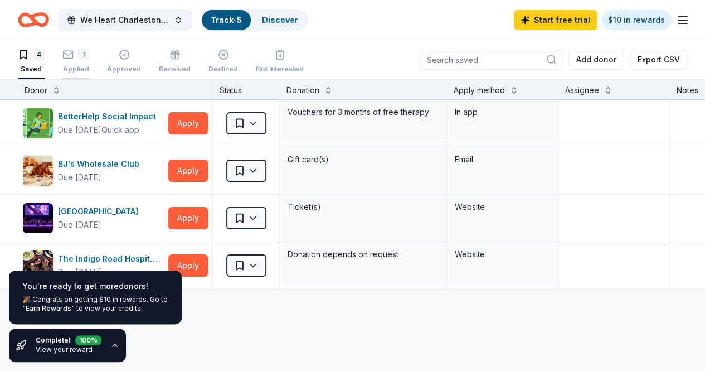
click at [74, 51] on icon "button" at bounding box center [67, 54] width 11 height 11
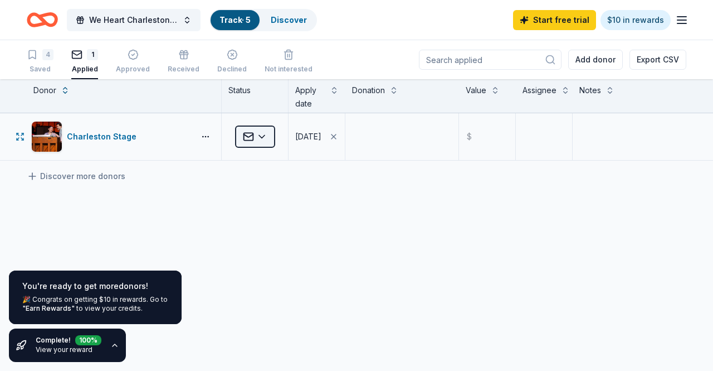
click at [254, 141] on html "We Heart Charleston Fashion Show Benefit Track · 5 Discover Start free trial $1…" at bounding box center [356, 185] width 713 height 371
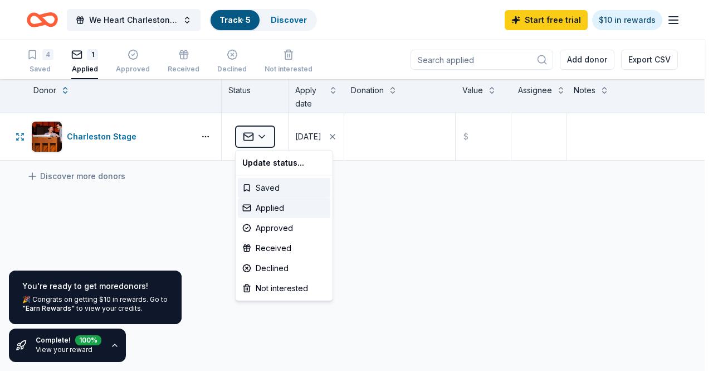
click at [262, 187] on div "Saved" at bounding box center [284, 188] width 93 height 20
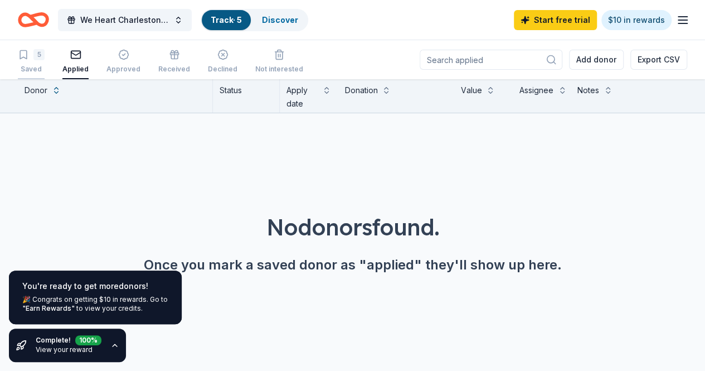
click at [45, 56] on div "5 Saved" at bounding box center [31, 55] width 27 height 25
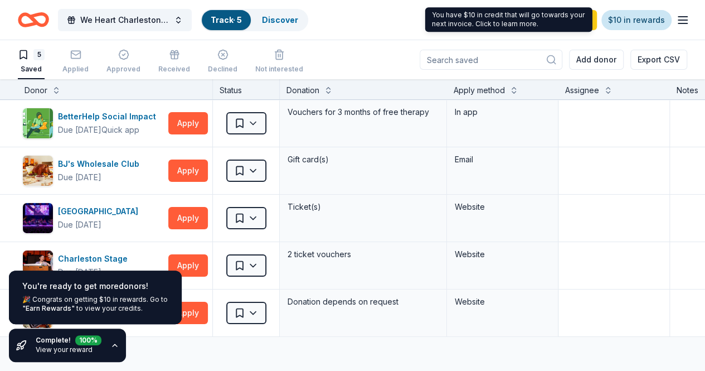
click at [623, 21] on link "$10 in rewards" at bounding box center [636, 20] width 70 height 20
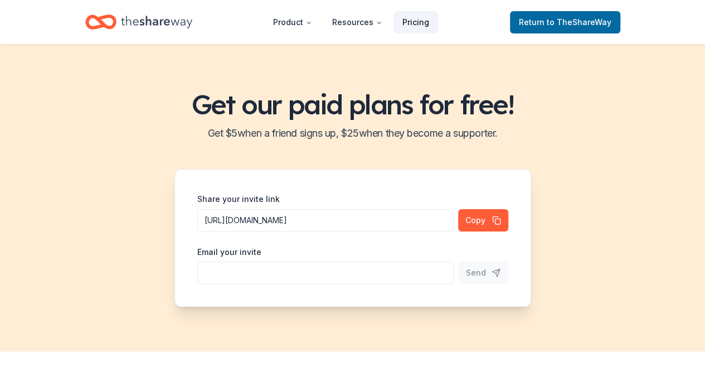
click at [418, 20] on link "Pricing" at bounding box center [415, 22] width 45 height 22
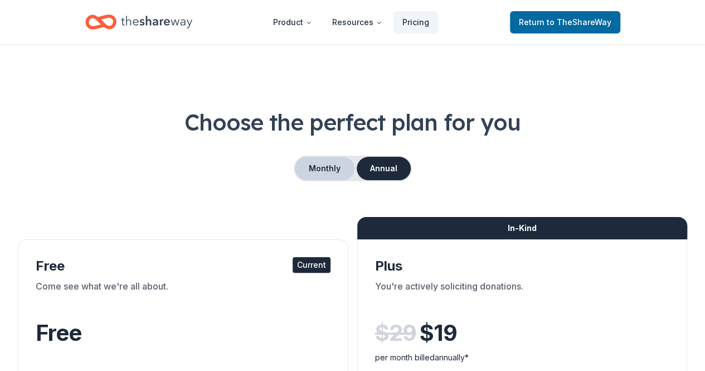
click at [325, 169] on button "Monthly" at bounding box center [325, 168] width 60 height 23
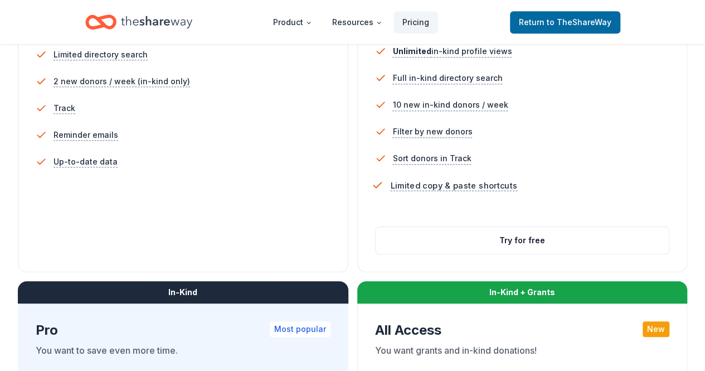
scroll to position [369, 0]
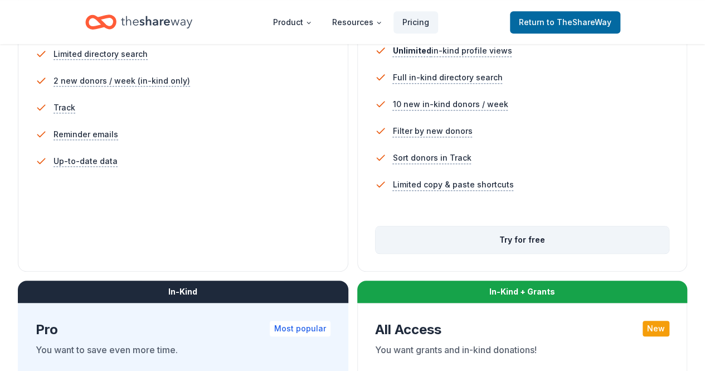
click at [376, 253] on button "Try for free" at bounding box center [523, 239] width 294 height 27
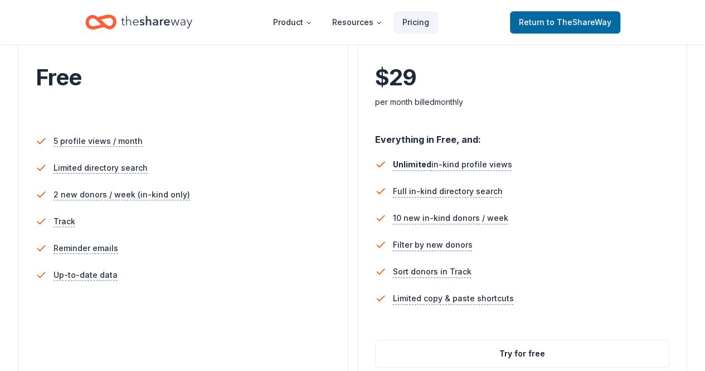
scroll to position [251, 0]
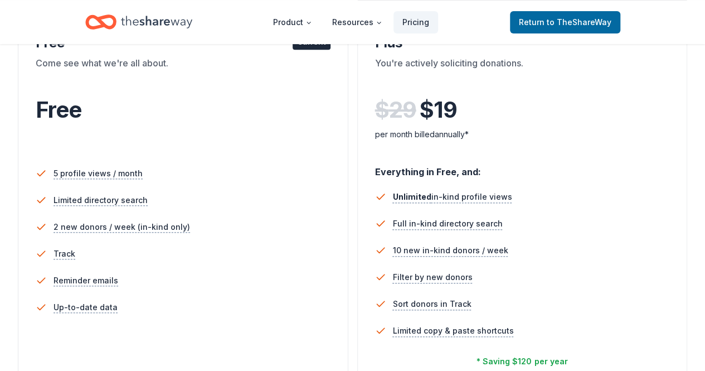
scroll to position [225, 0]
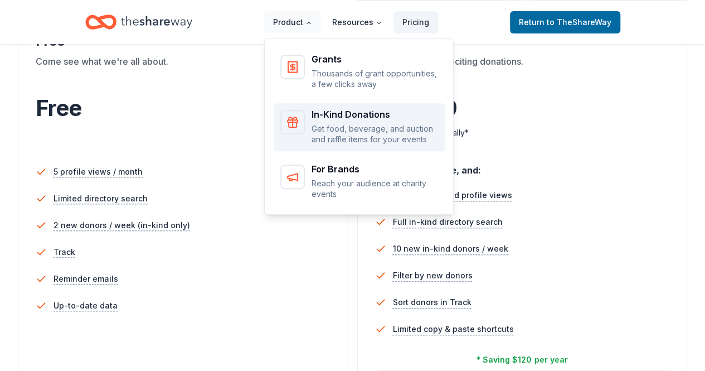
click at [347, 133] on p "Get food, beverage, and auction and raffle items for your events" at bounding box center [375, 134] width 127 height 22
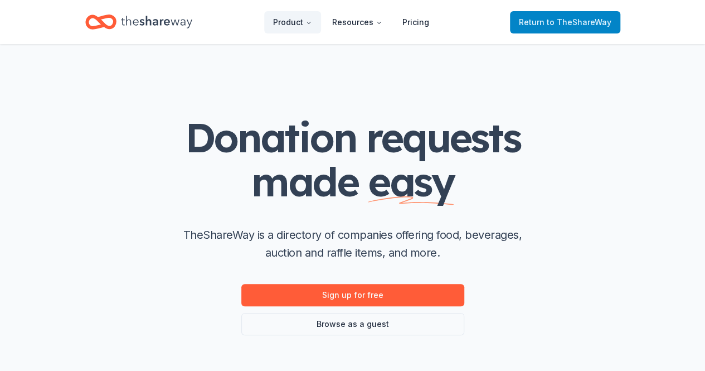
click at [524, 28] on span "Return to TheShareWay" at bounding box center [565, 22] width 93 height 13
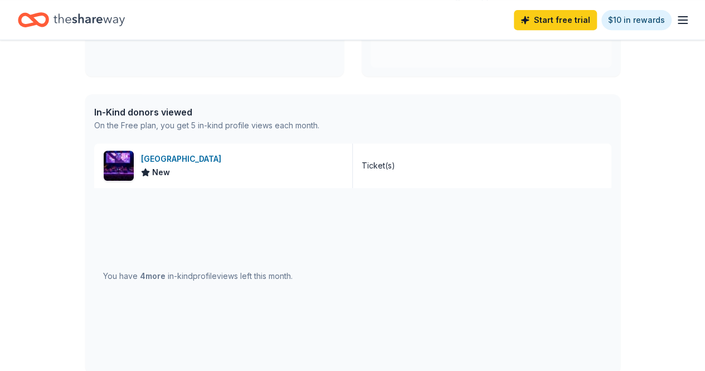
scroll to position [243, 0]
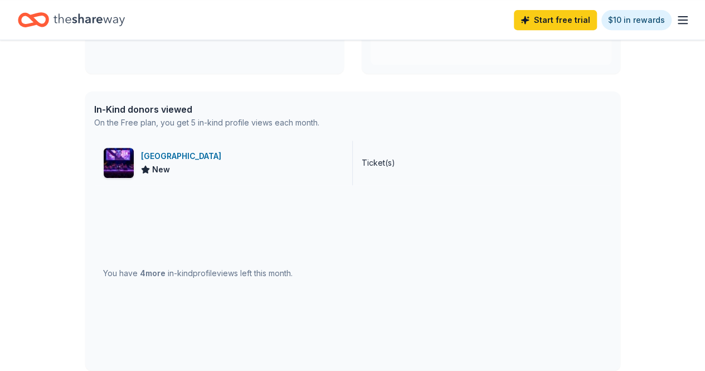
click at [209, 155] on div "Charleston Gaillard Center" at bounding box center [183, 155] width 85 height 13
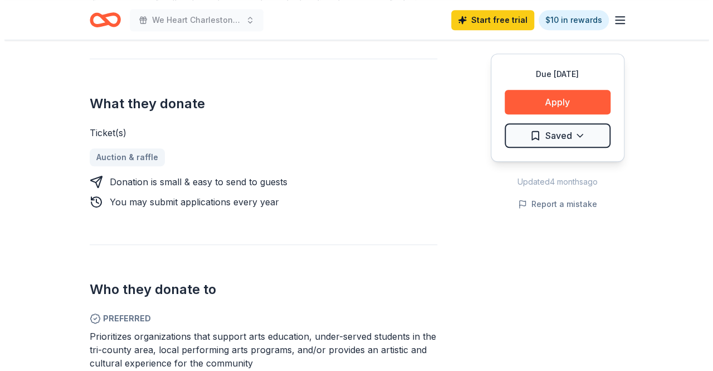
scroll to position [426, 0]
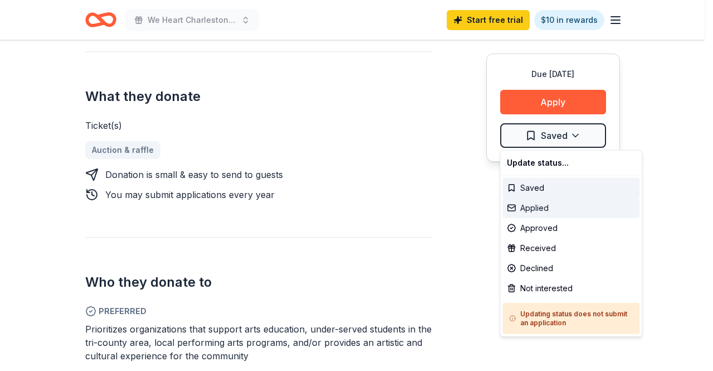
click at [557, 207] on div "Applied" at bounding box center [571, 208] width 137 height 20
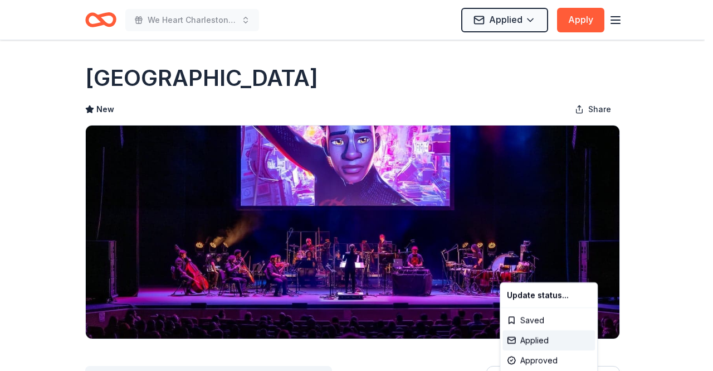
scroll to position [0, 0]
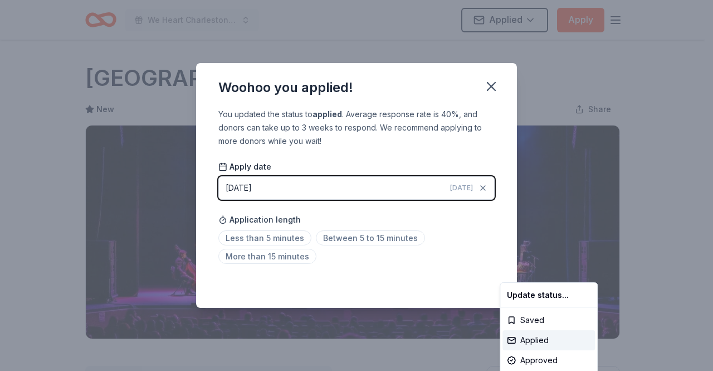
click at [275, 231] on html "We Heart Charleston Fashion Show Benefit Applied Apply Due in 75 days Share Cha…" at bounding box center [356, 185] width 713 height 371
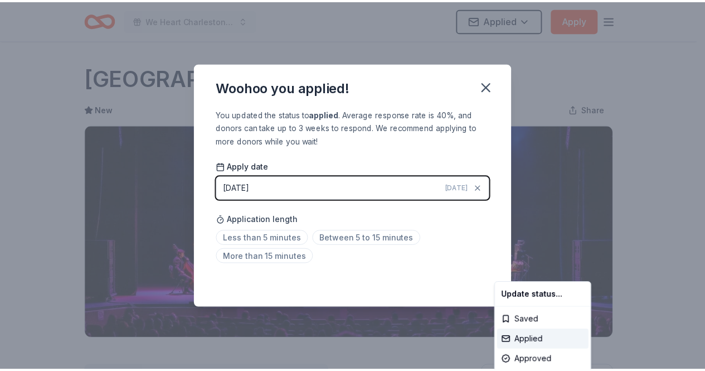
scroll to position [262, 0]
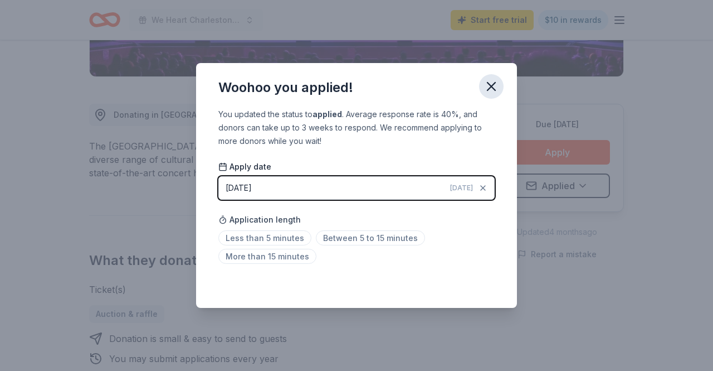
click at [492, 88] on icon "button" at bounding box center [492, 87] width 16 height 16
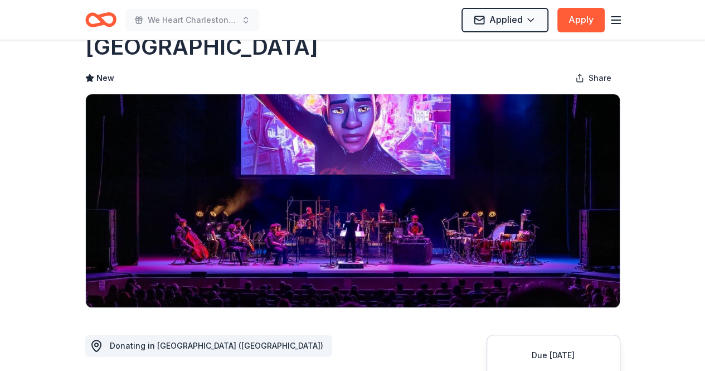
scroll to position [0, 0]
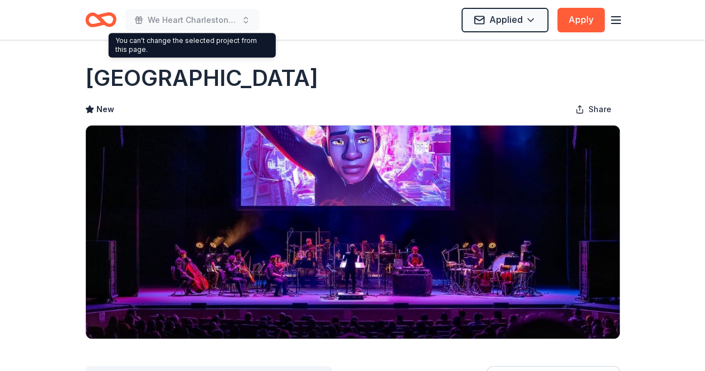
click at [189, 36] on div "You can't change the selected project from this page. You can't change the sele…" at bounding box center [192, 45] width 167 height 25
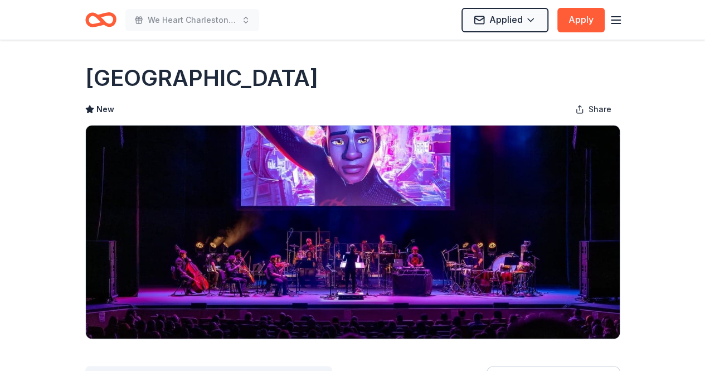
click at [95, 12] on icon "Home" at bounding box center [100, 20] width 31 height 26
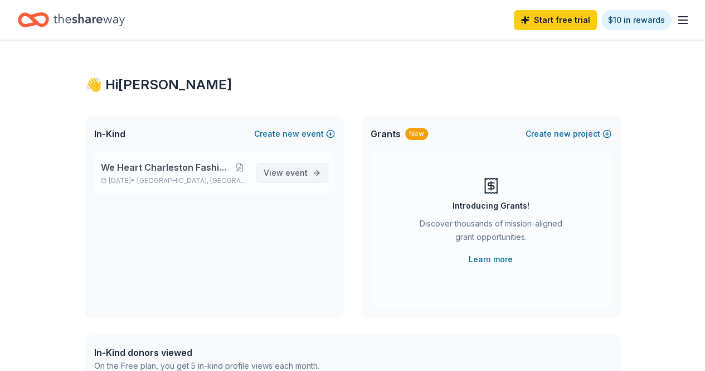
click at [280, 169] on span "View event" at bounding box center [286, 172] width 44 height 13
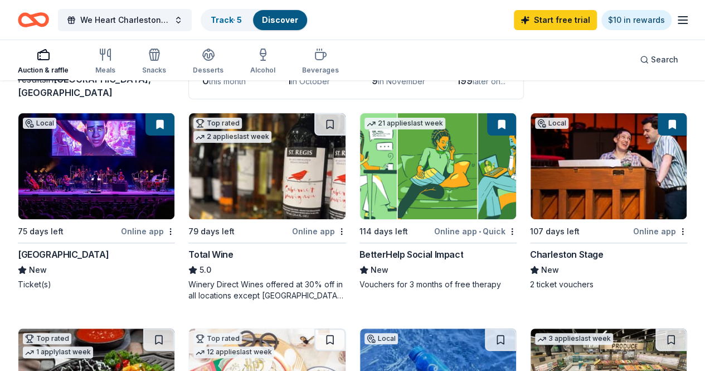
scroll to position [94, 0]
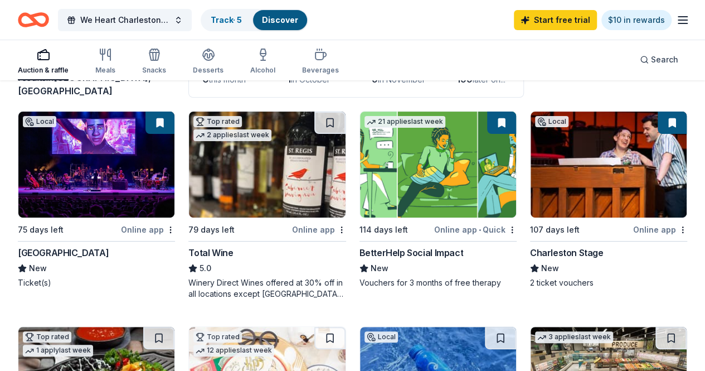
click at [531, 183] on img at bounding box center [609, 164] width 156 height 106
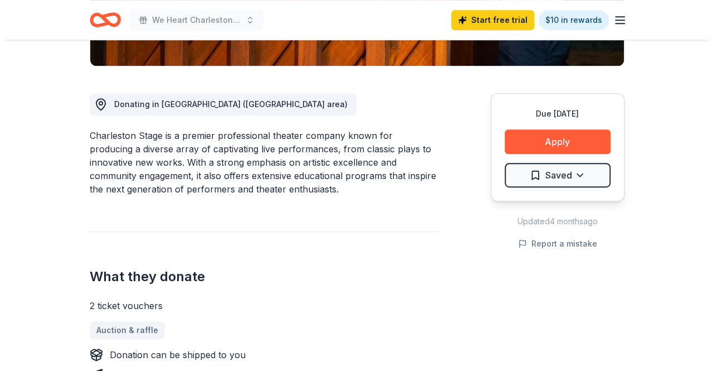
scroll to position [273, 0]
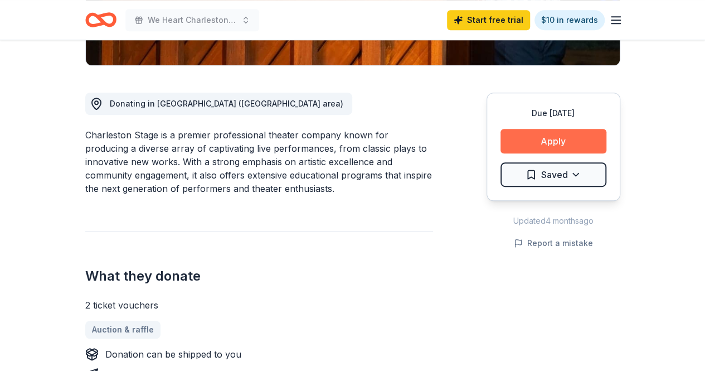
click at [546, 139] on button "Apply" at bounding box center [553, 141] width 106 height 25
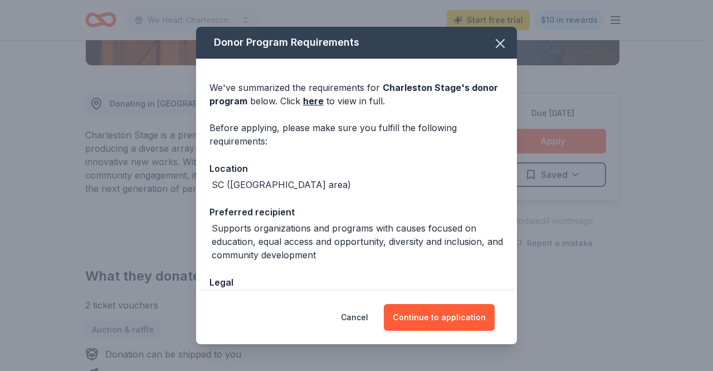
scroll to position [117, 0]
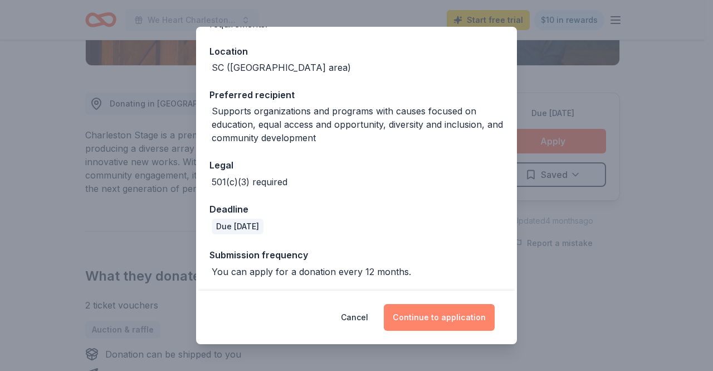
click at [439, 314] on button "Continue to application" at bounding box center [439, 317] width 111 height 27
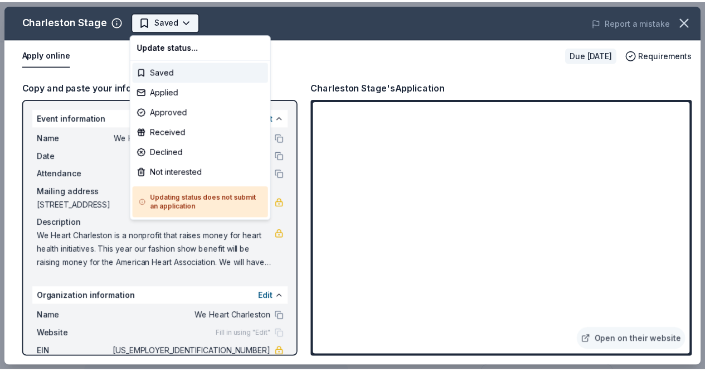
scroll to position [0, 0]
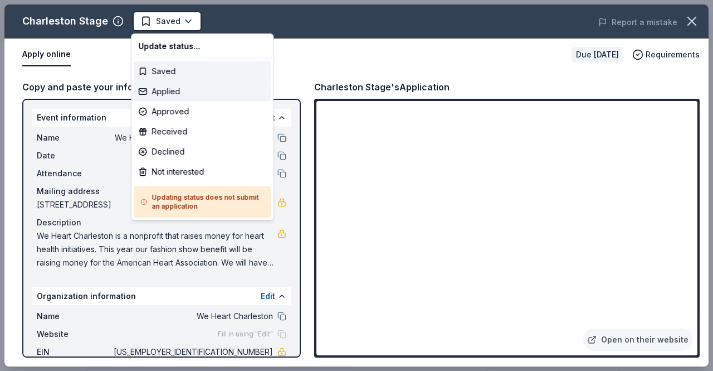
click at [174, 84] on div "Applied" at bounding box center [202, 91] width 137 height 20
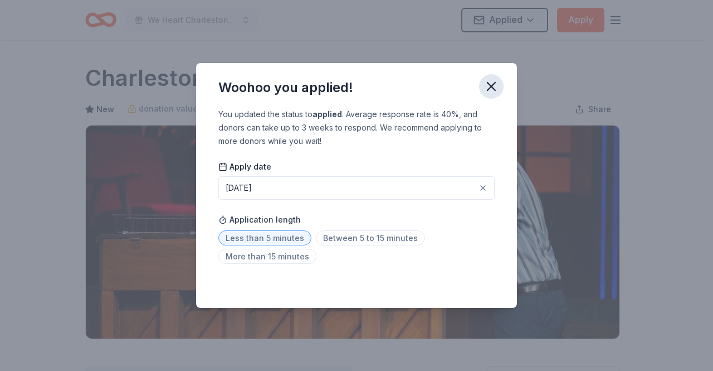
click at [492, 88] on icon "button" at bounding box center [492, 87] width 16 height 16
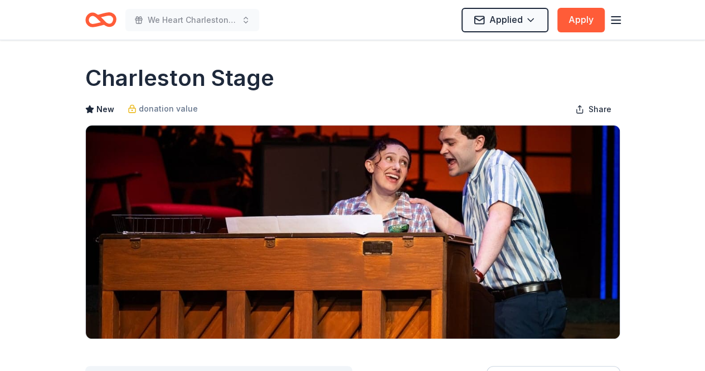
click at [108, 81] on h1 "Charleston Stage" at bounding box center [179, 77] width 189 height 31
click at [610, 16] on icon "button" at bounding box center [615, 19] width 13 height 13
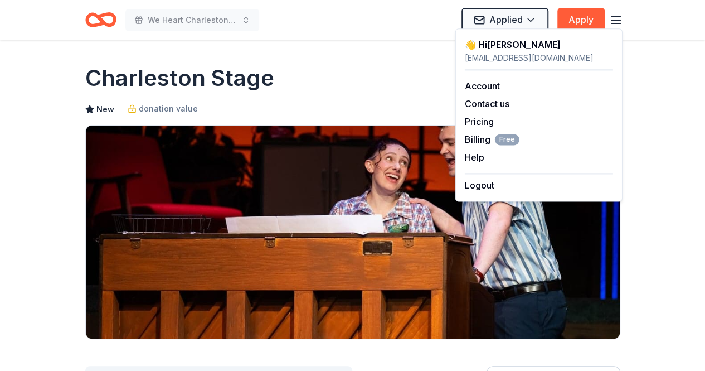
click at [110, 15] on icon "Home" at bounding box center [105, 19] width 17 height 11
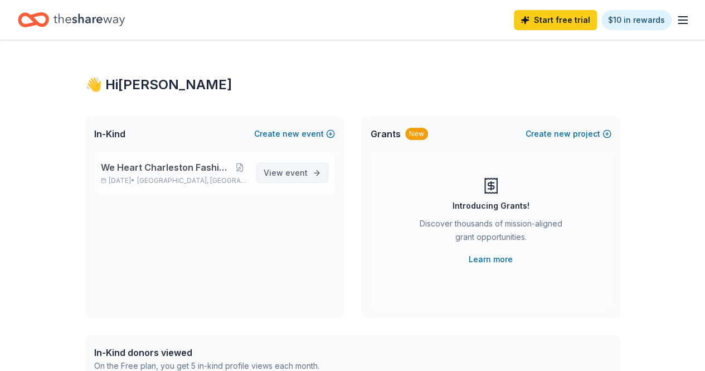
click at [304, 177] on span "View event" at bounding box center [286, 172] width 44 height 13
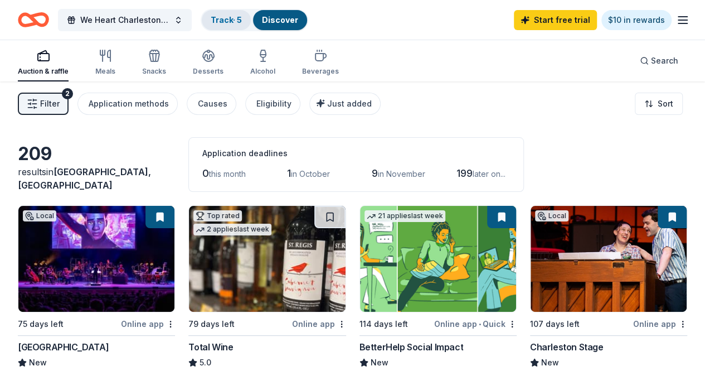
click at [242, 20] on link "Track · 5" at bounding box center [226, 19] width 31 height 9
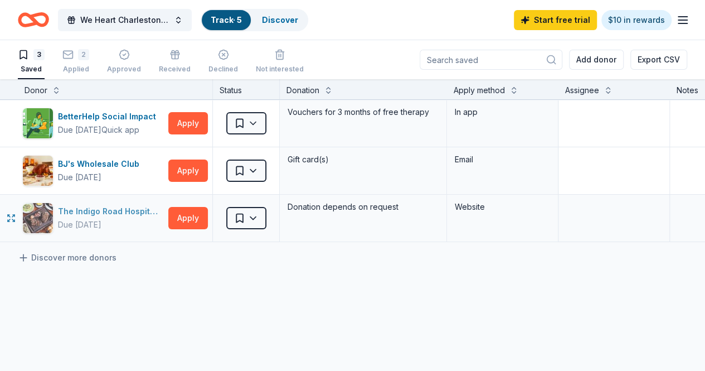
click at [101, 210] on div "The Indigo Road Hospitality Group" at bounding box center [111, 211] width 106 height 13
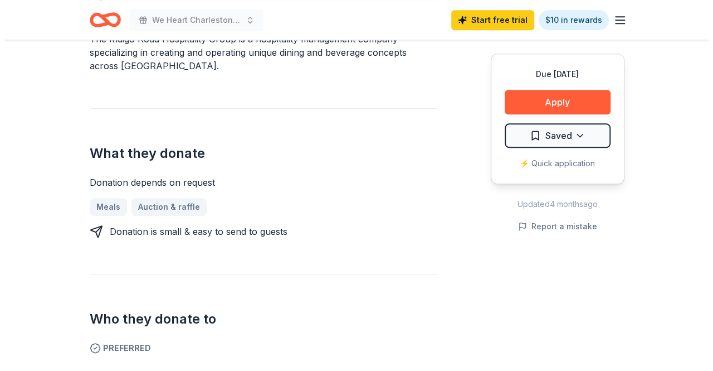
scroll to position [397, 0]
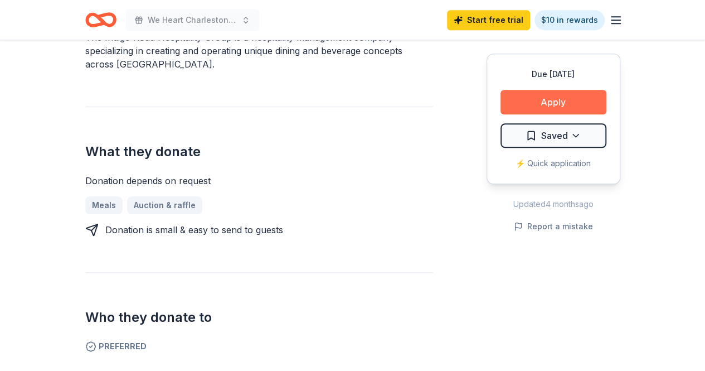
click at [564, 104] on button "Apply" at bounding box center [553, 102] width 106 height 25
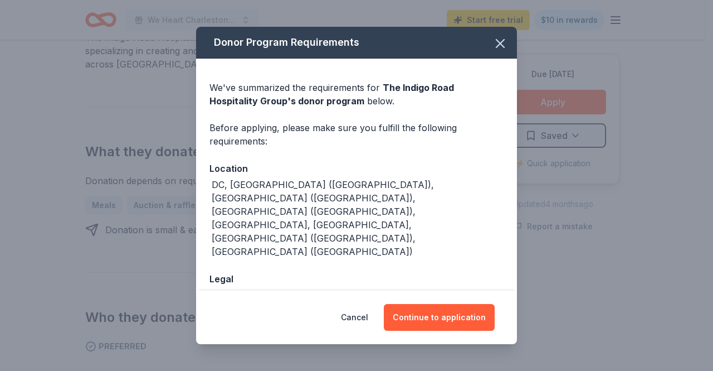
scroll to position [16, 0]
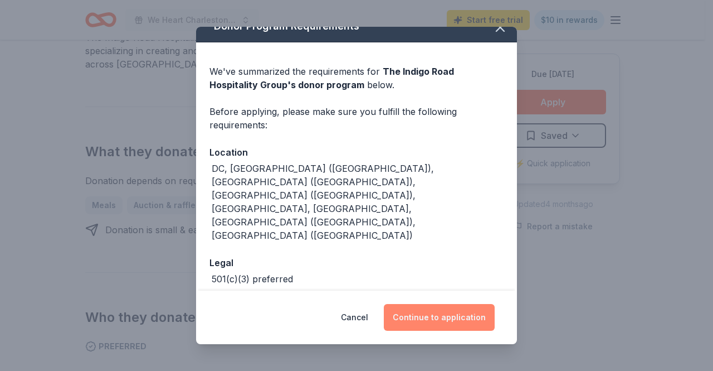
click at [435, 318] on button "Continue to application" at bounding box center [439, 317] width 111 height 27
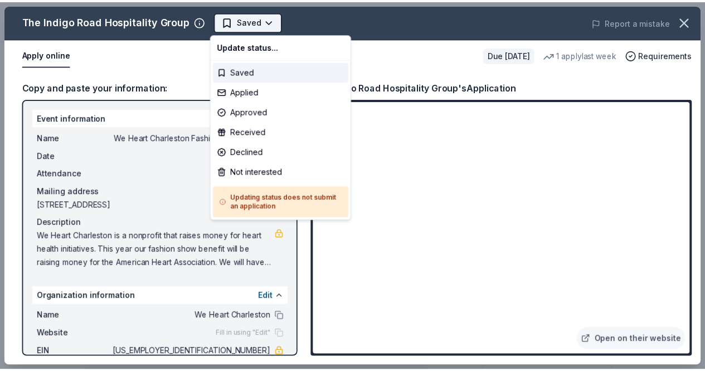
scroll to position [0, 0]
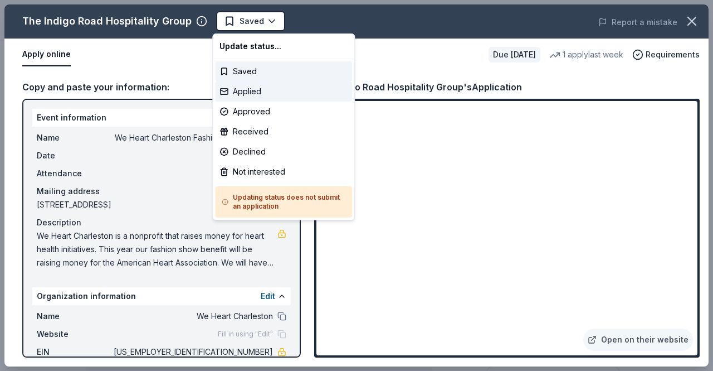
click at [266, 94] on div "Applied" at bounding box center [283, 91] width 137 height 20
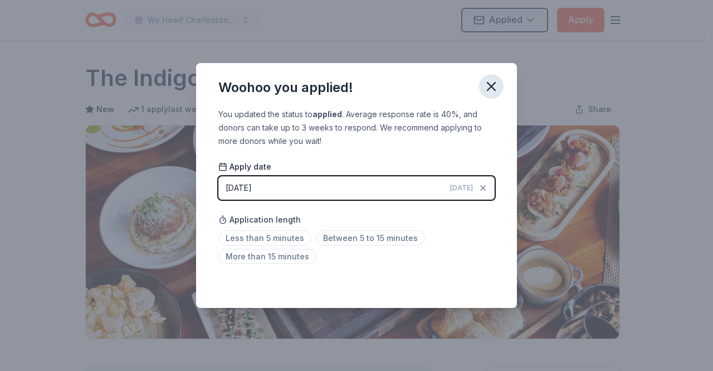
click at [495, 85] on icon "button" at bounding box center [492, 87] width 16 height 16
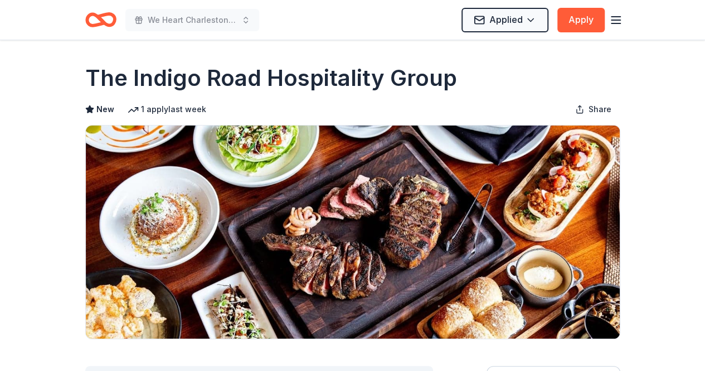
click at [96, 23] on icon "Home" at bounding box center [100, 20] width 31 height 26
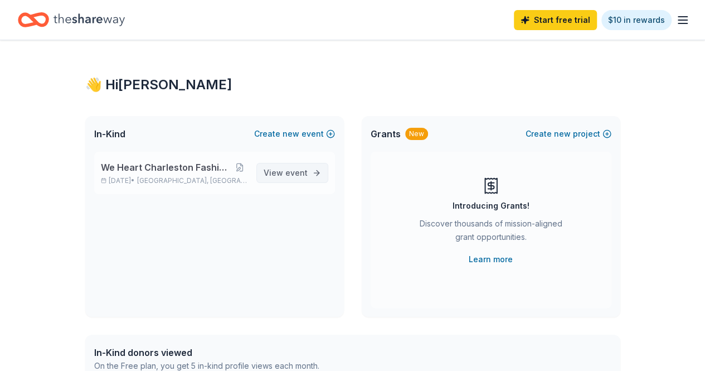
click at [297, 174] on span "event" at bounding box center [296, 172] width 22 height 9
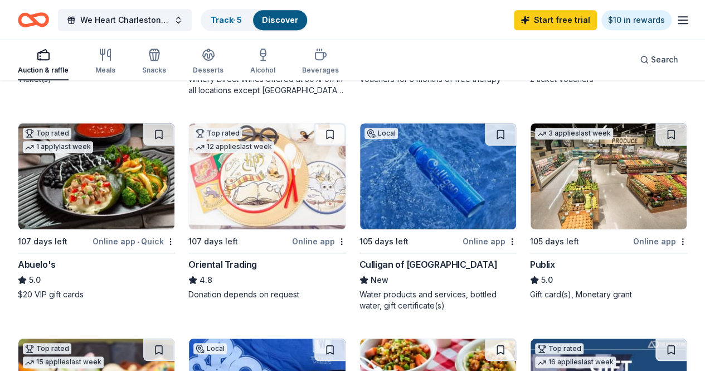
scroll to position [300, 0]
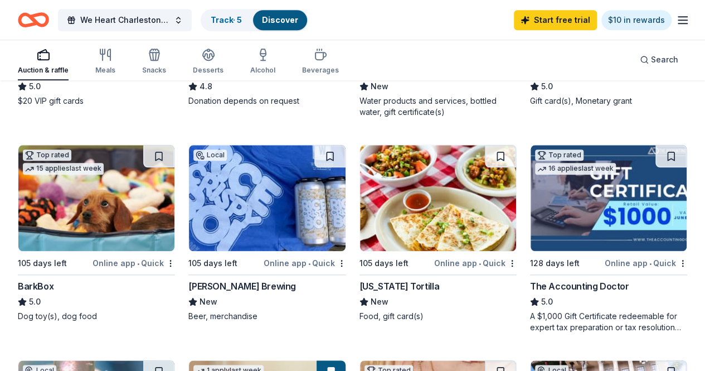
scroll to position [490, 0]
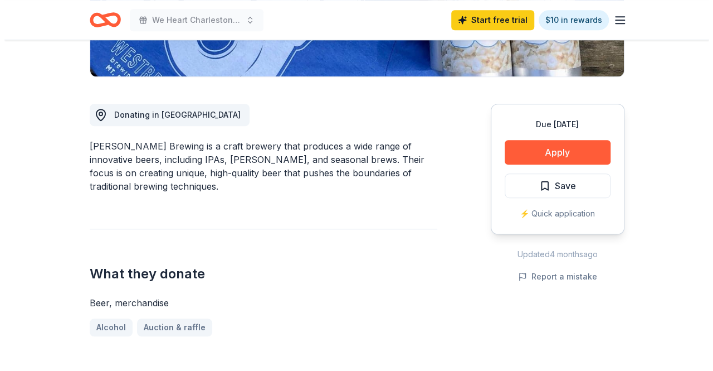
scroll to position [262, 0]
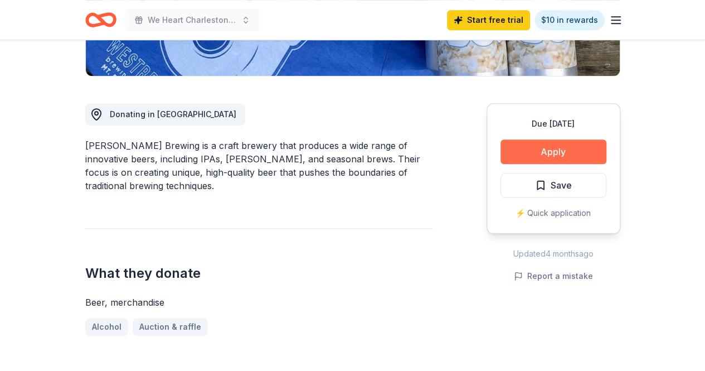
click at [556, 154] on button "Apply" at bounding box center [553, 151] width 106 height 25
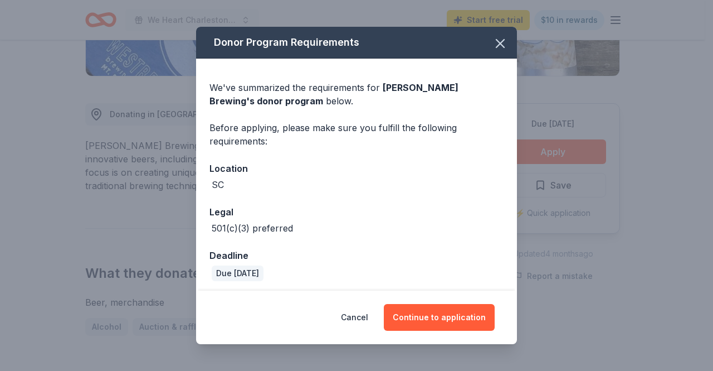
scroll to position [3, 0]
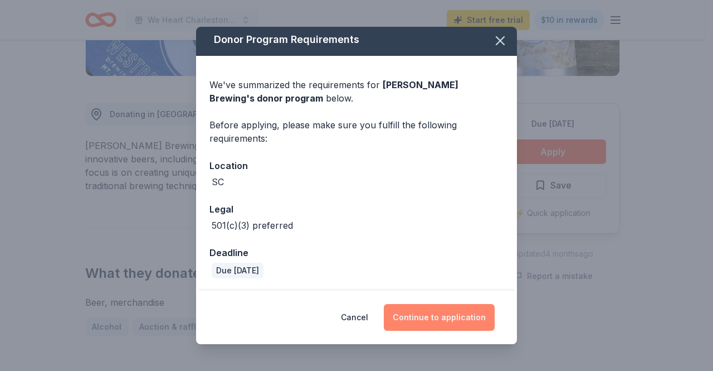
click at [448, 315] on button "Continue to application" at bounding box center [439, 317] width 111 height 27
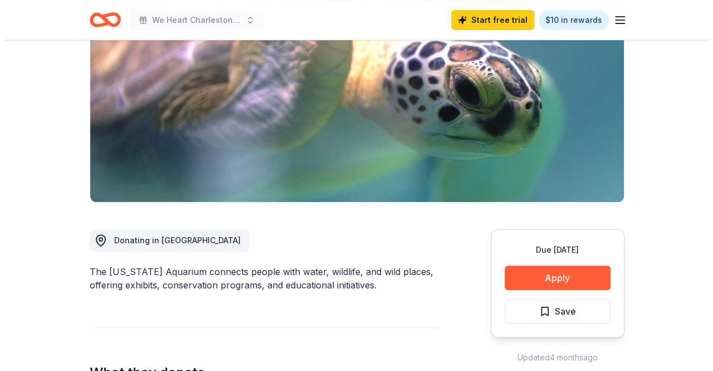
scroll to position [137, 0]
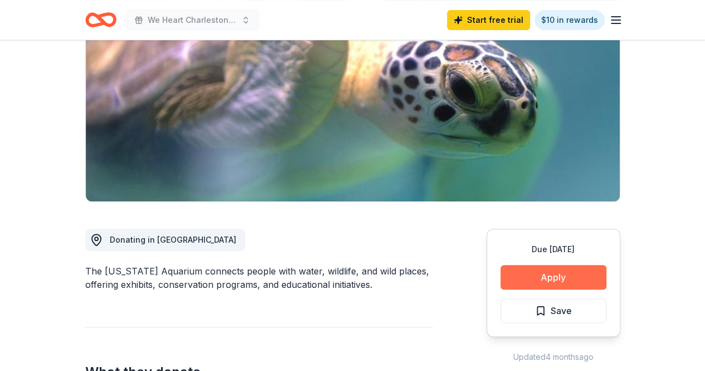
click at [538, 280] on button "Apply" at bounding box center [553, 277] width 106 height 25
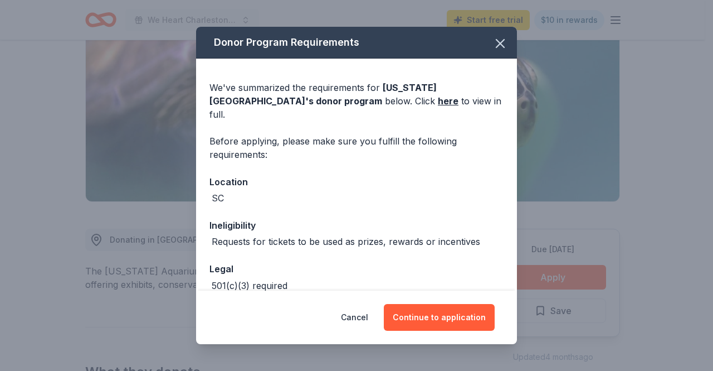
scroll to position [134, 0]
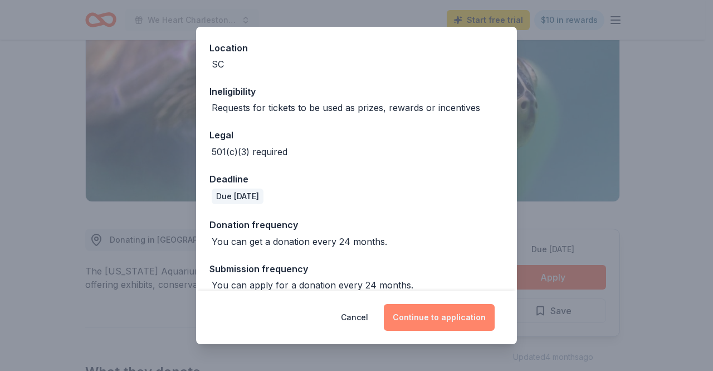
click at [425, 325] on button "Continue to application" at bounding box center [439, 317] width 111 height 27
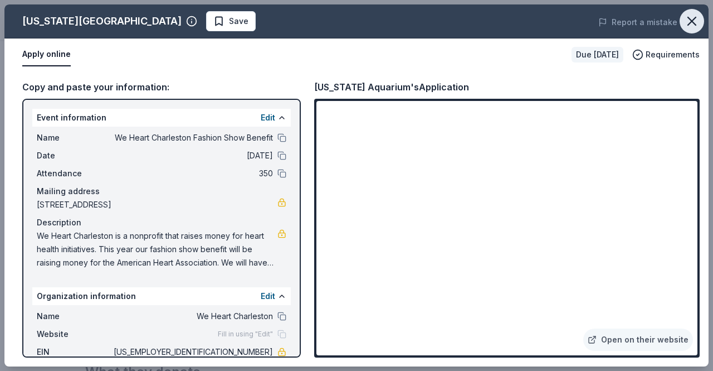
click at [692, 21] on icon "button" at bounding box center [692, 21] width 8 height 8
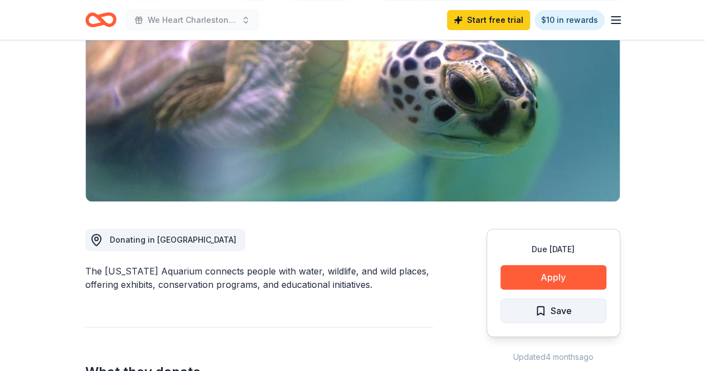
click at [589, 314] on button "Save" at bounding box center [553, 310] width 106 height 25
click at [589, 233] on html "We Heart Charleston Fashion Show Benefit Start free trial $10 in rewards Due [D…" at bounding box center [352, 48] width 705 height 371
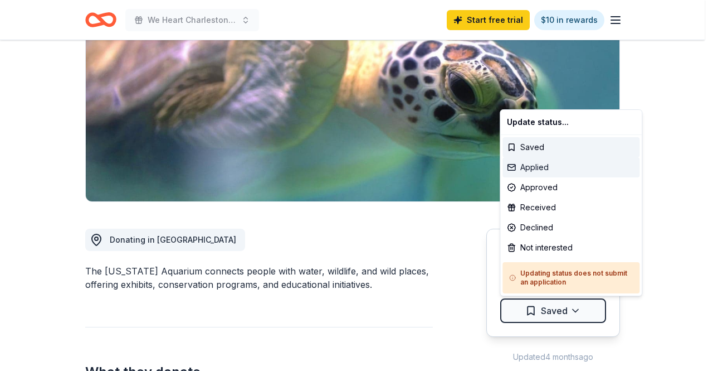
click at [539, 167] on div "Applied" at bounding box center [571, 167] width 137 height 20
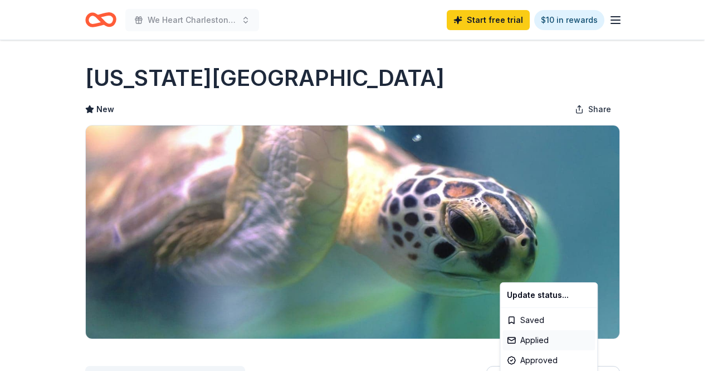
scroll to position [0, 0]
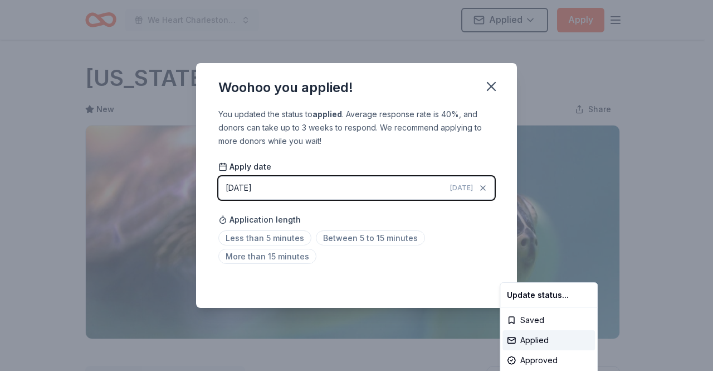
click at [489, 87] on html "We Heart Charleston Fashion Show Benefit Applied Apply Due [DATE] Share [US_STA…" at bounding box center [356, 185] width 713 height 371
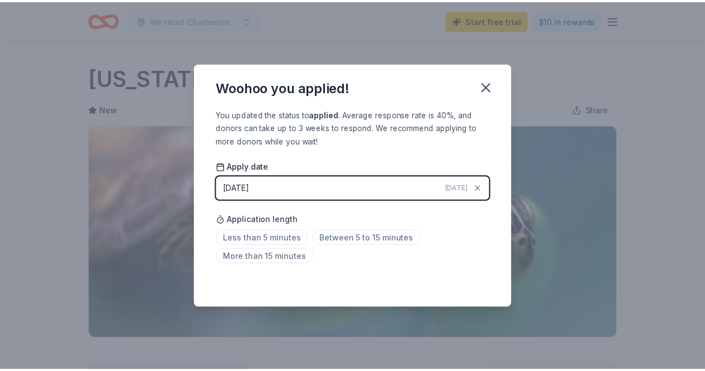
scroll to position [262, 0]
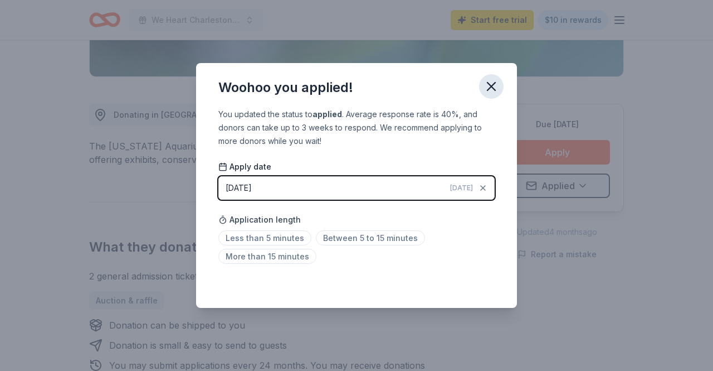
click at [492, 86] on icon "button" at bounding box center [492, 86] width 8 height 8
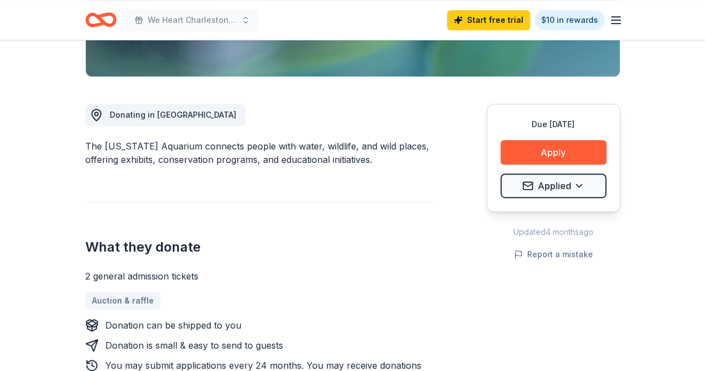
click at [98, 25] on icon "Home" at bounding box center [95, 19] width 17 height 11
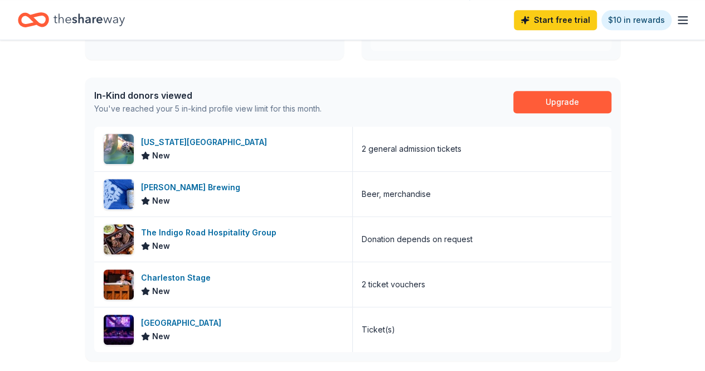
scroll to position [260, 0]
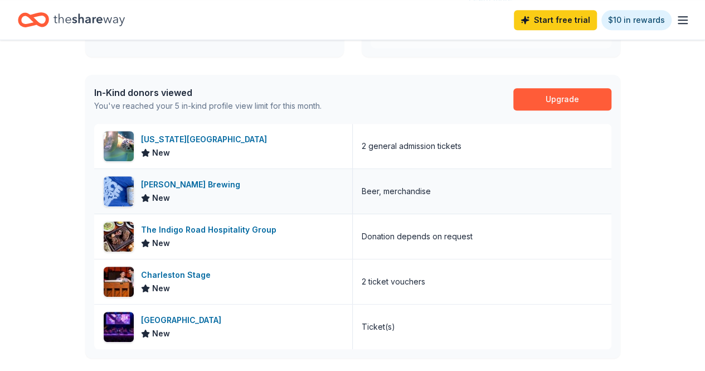
click at [181, 179] on div "[PERSON_NAME] Brewing" at bounding box center [193, 184] width 104 height 13
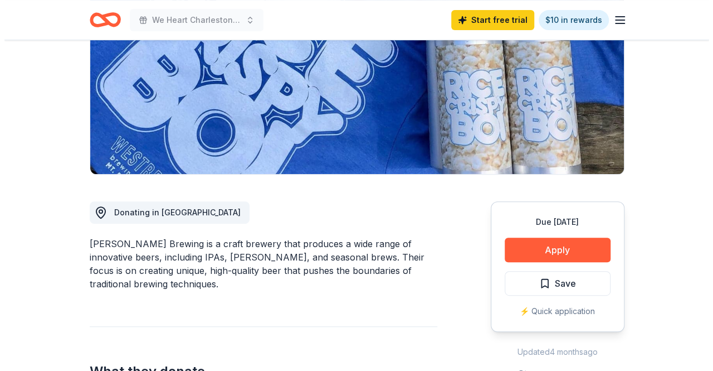
scroll to position [225, 0]
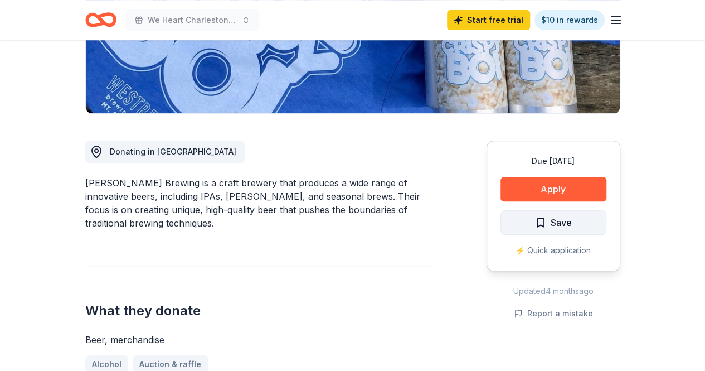
click at [580, 230] on button "Save" at bounding box center [553, 222] width 106 height 25
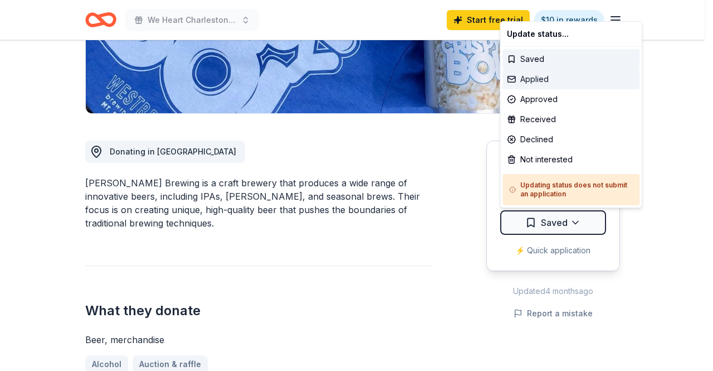
click at [546, 77] on div "Applied" at bounding box center [571, 79] width 137 height 20
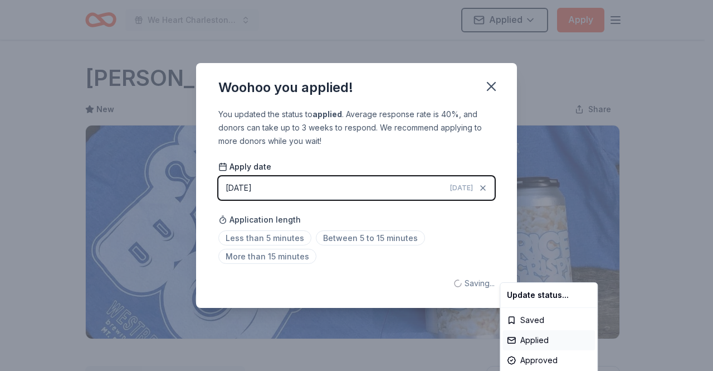
scroll to position [0, 0]
click at [496, 87] on html "We Heart Charleston Fashion Show Benefit Applied Apply Due [DATE] Share [PERSON…" at bounding box center [356, 185] width 713 height 371
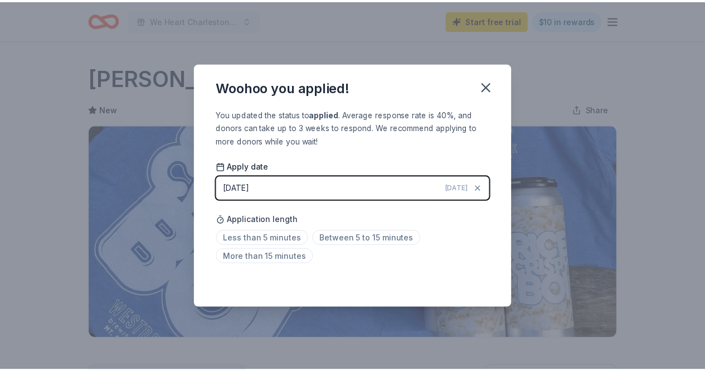
scroll to position [262, 0]
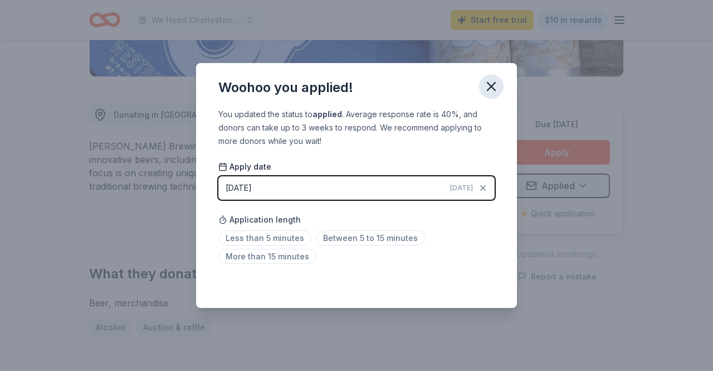
click at [490, 90] on icon "button" at bounding box center [492, 87] width 16 height 16
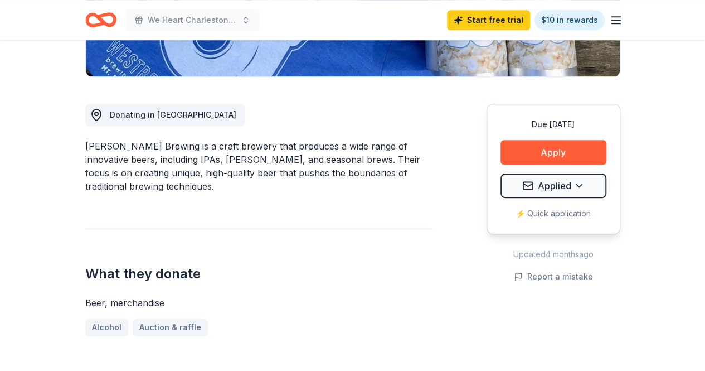
click at [82, 21] on div "We Heart Charleston Fashion Show Benefit Start free trial $10 in rewards" at bounding box center [352, 20] width 571 height 40
click at [106, 20] on icon "Home" at bounding box center [100, 20] width 31 height 26
